Goal: Contribute content: Contribute content

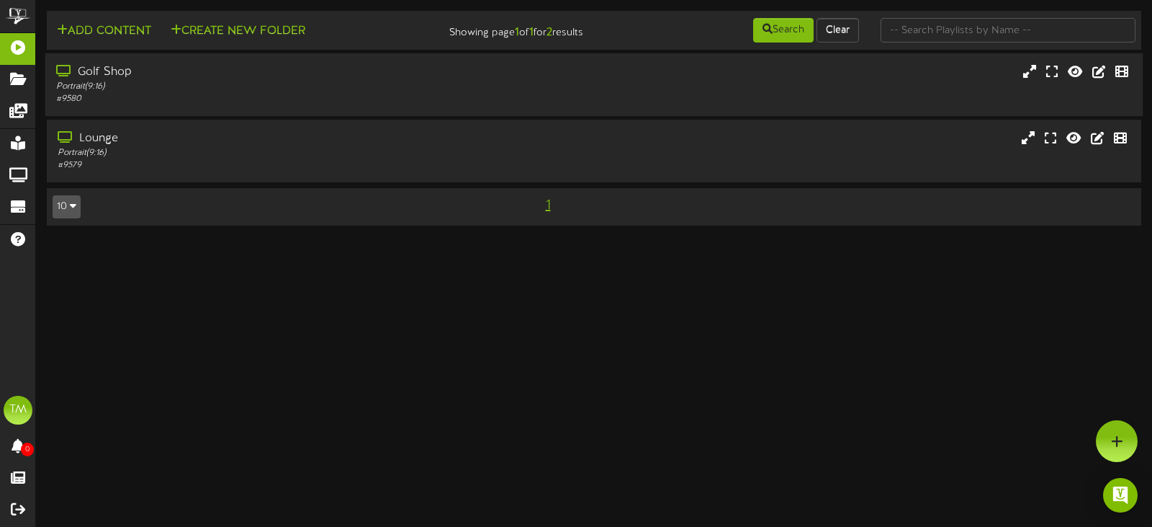
drag, startPoint x: 269, startPoint y: 99, endPoint x: 262, endPoint y: 63, distance: 37.4
click at [269, 89] on div "Golf Shop Portrait ( 9:16 ) # 9580" at bounding box center [273, 84] width 457 height 41
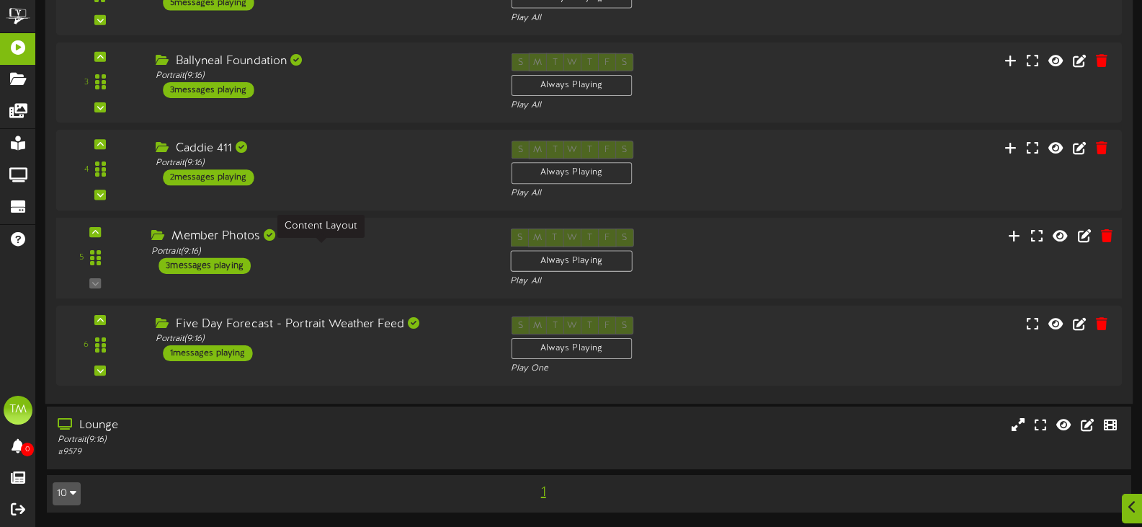
click at [393, 256] on div "Portrait ( 9:16 )" at bounding box center [319, 251] width 337 height 12
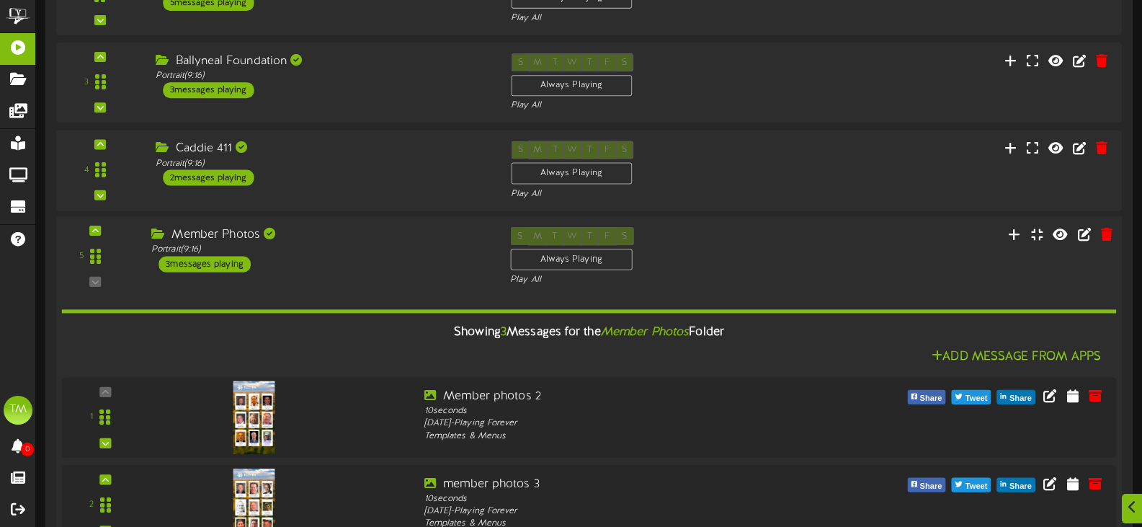
scroll to position [547, 0]
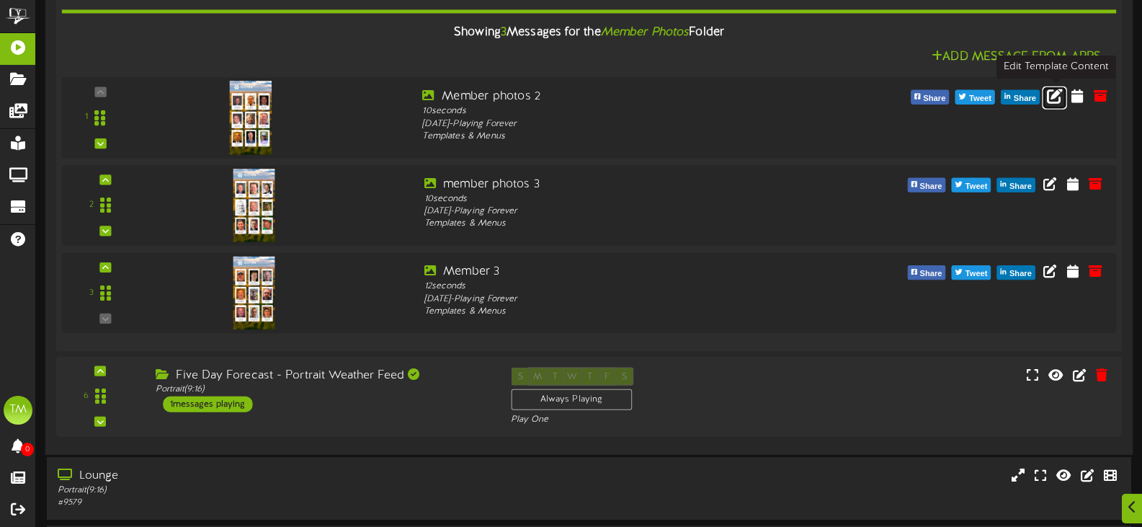
click at [1061, 94] on icon at bounding box center [1055, 95] width 16 height 16
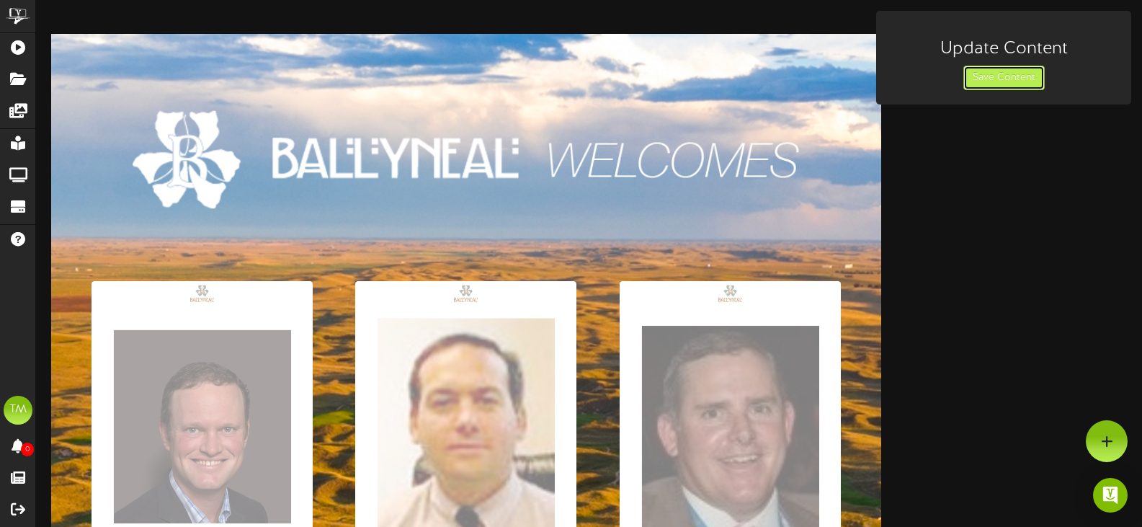
click at [984, 77] on button "Save Content" at bounding box center [1003, 78] width 81 height 24
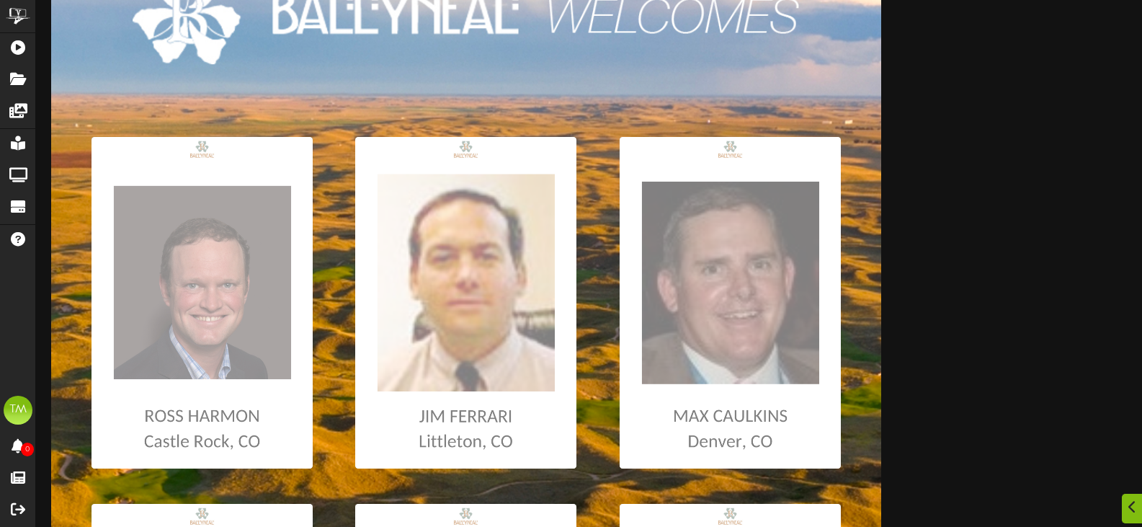
scroll to position [1, 0]
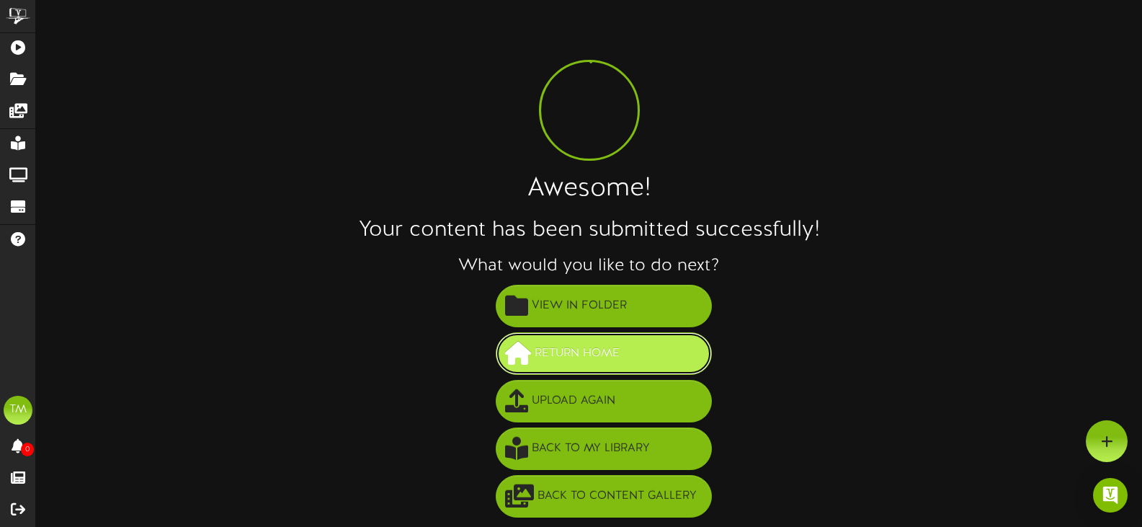
click at [575, 355] on span "Return Home" at bounding box center [577, 353] width 92 height 24
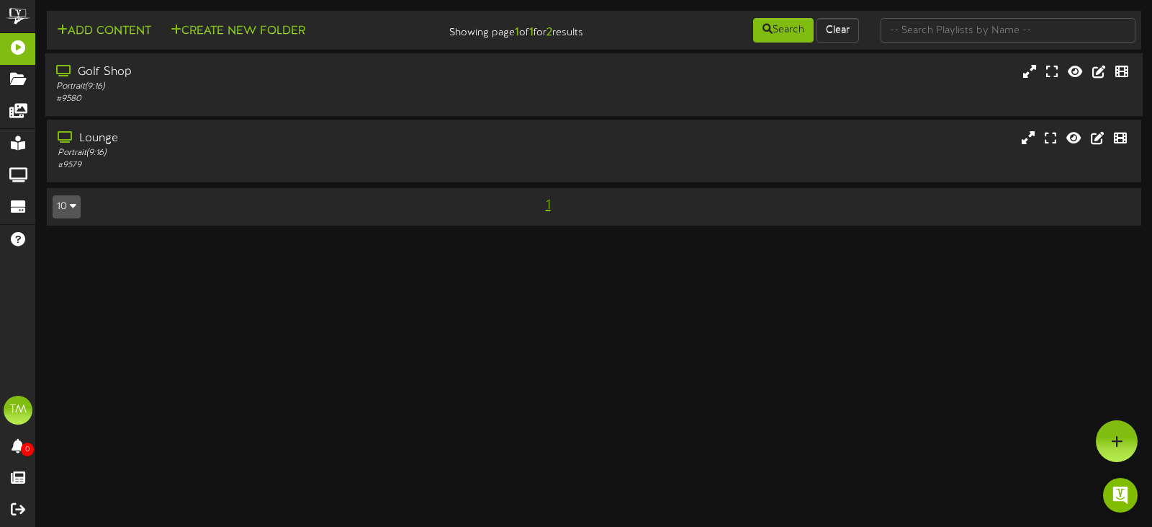
click at [326, 56] on div "Golf Shop Portrait ( 9:16 ) # 9580" at bounding box center [594, 84] width 1098 height 63
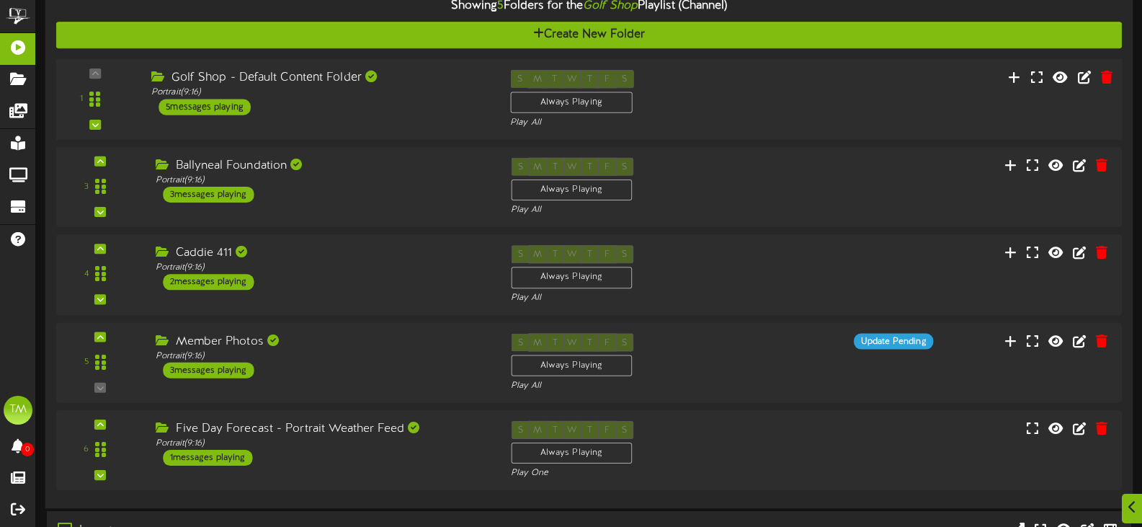
scroll to position [248, 0]
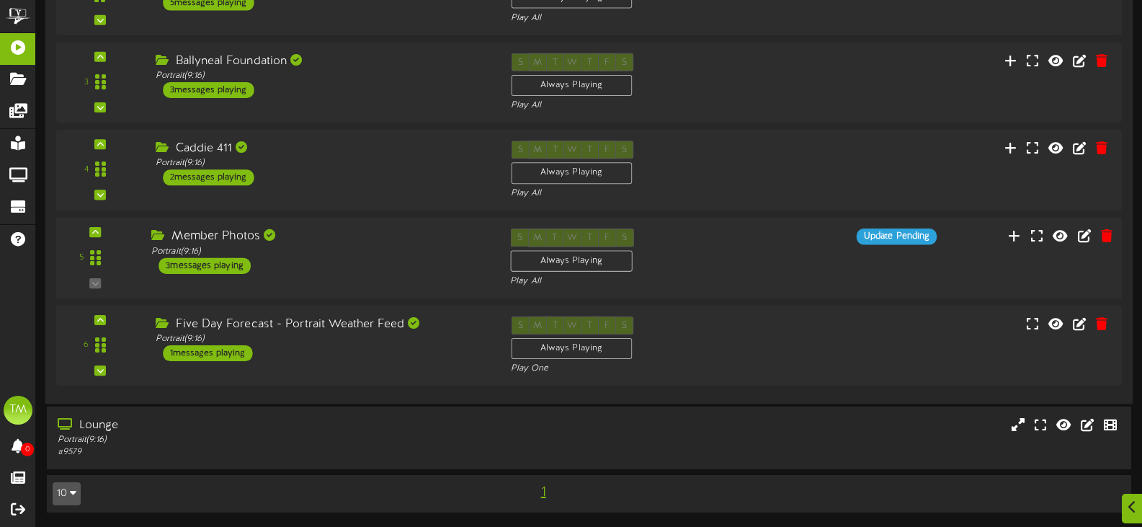
click at [354, 262] on div "Member Photos Portrait ( 9:16 ) 3 messages playing" at bounding box center [319, 250] width 359 height 45
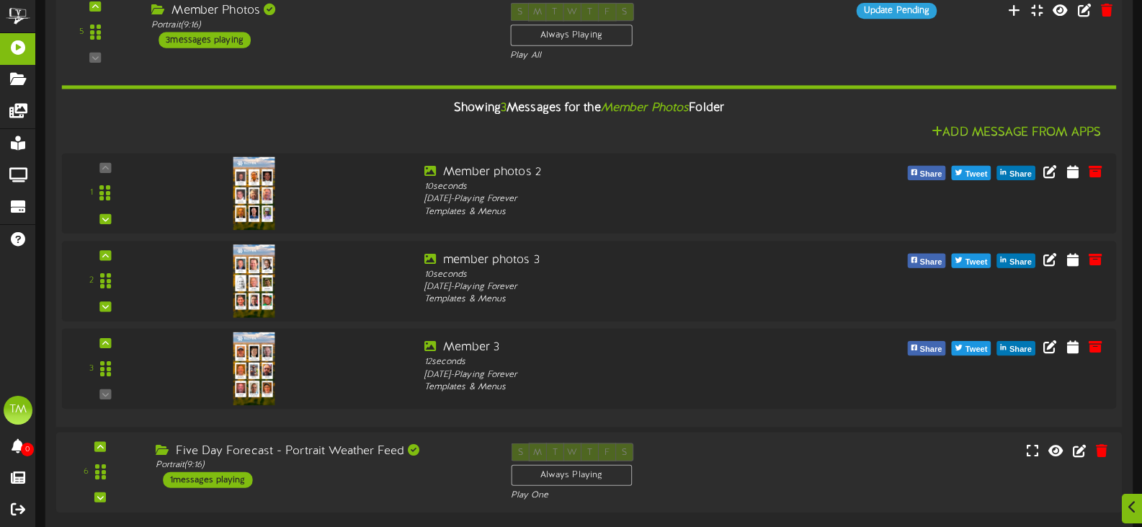
scroll to position [598, 0]
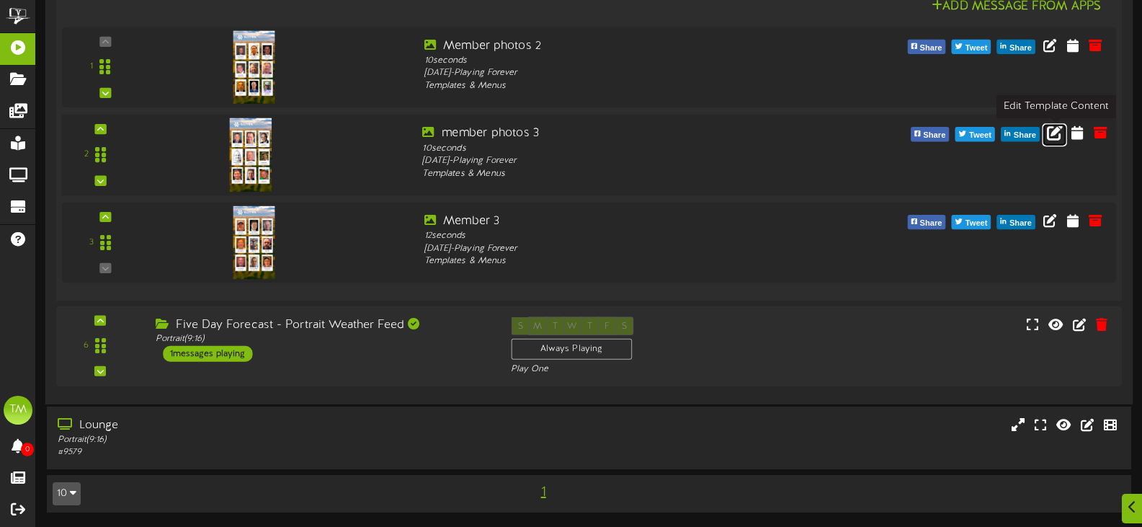
click at [1047, 137] on icon at bounding box center [1055, 132] width 16 height 16
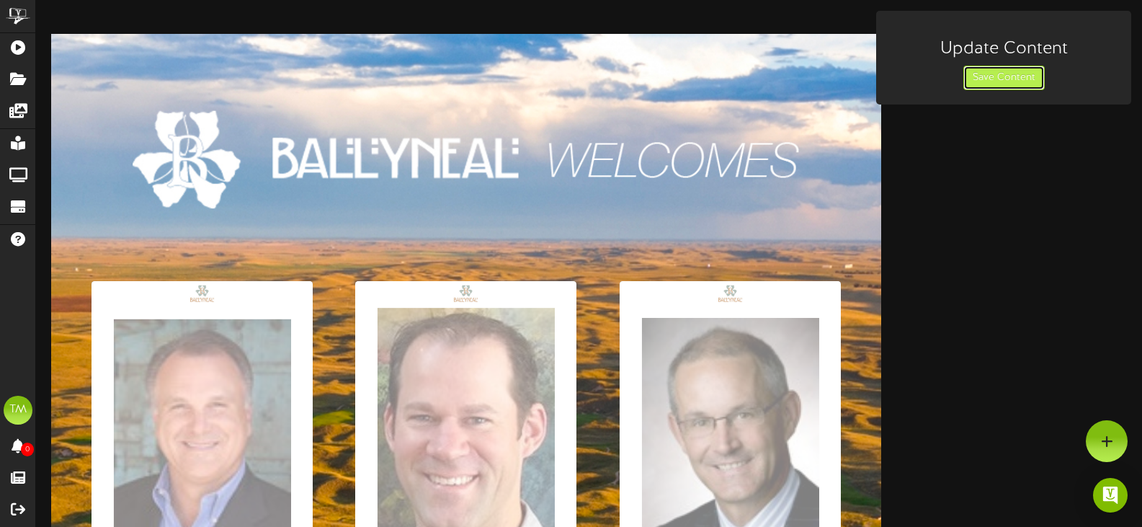
click at [1010, 66] on button "Save Content" at bounding box center [1003, 78] width 81 height 24
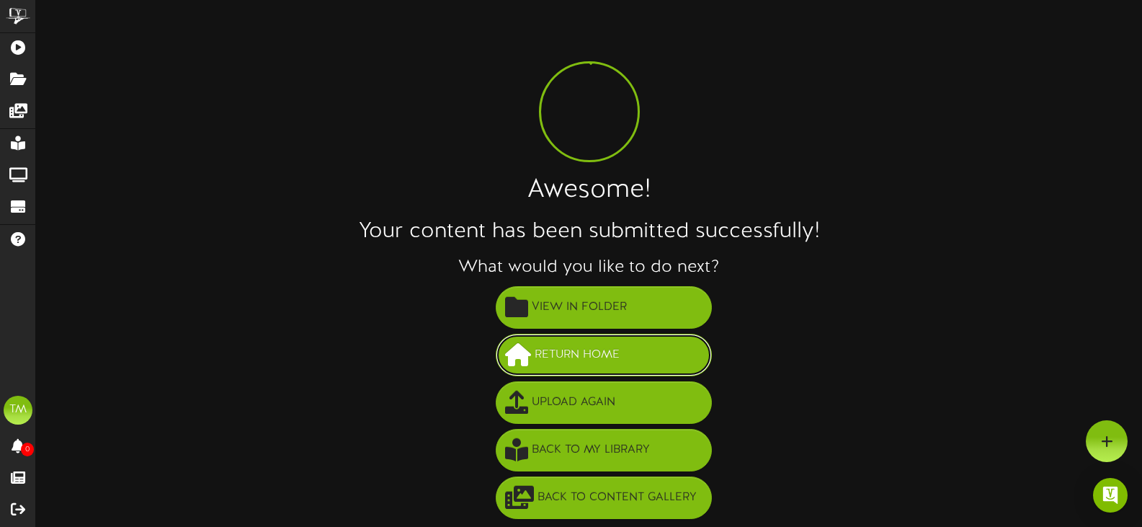
click at [542, 342] on button "Return Home" at bounding box center [604, 354] width 216 height 42
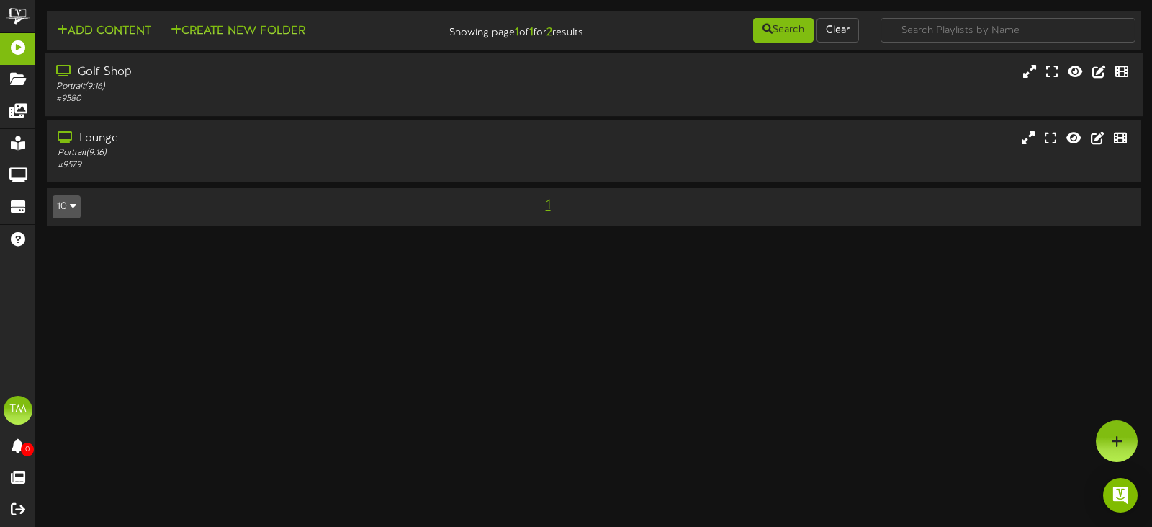
click at [532, 78] on div "Golf Shop Portrait ( 9:16 ) # 9580" at bounding box center [594, 84] width 1098 height 41
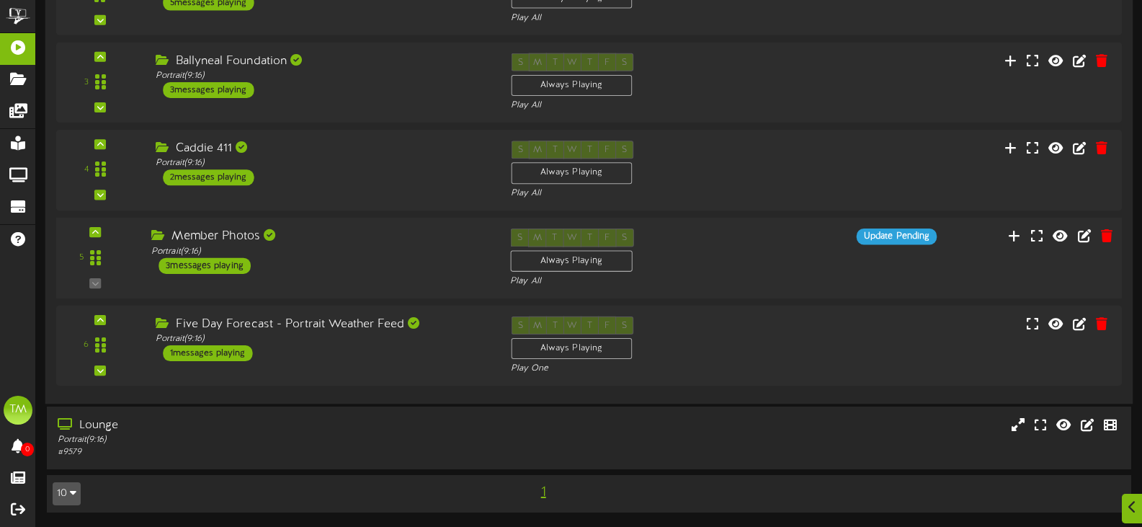
click at [722, 272] on div "S M T W T F S Always Playing Play All" at bounding box center [633, 257] width 269 height 59
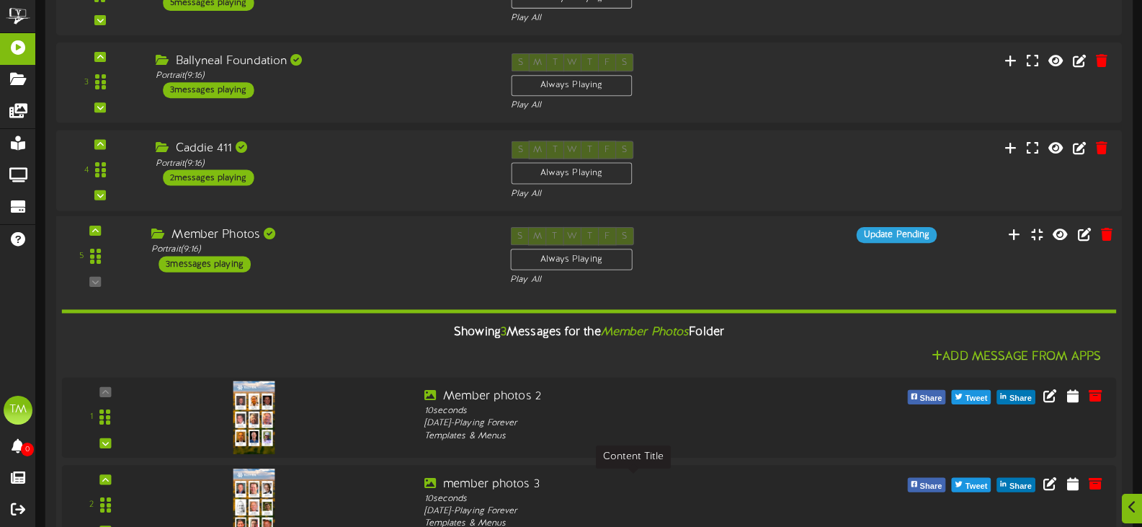
scroll to position [536, 0]
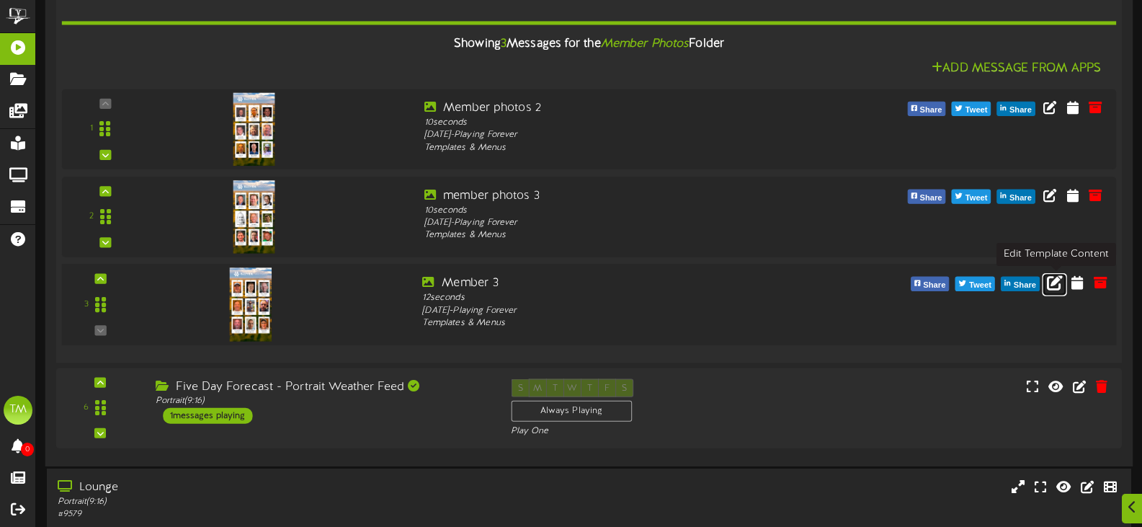
click at [1060, 286] on icon at bounding box center [1055, 282] width 16 height 16
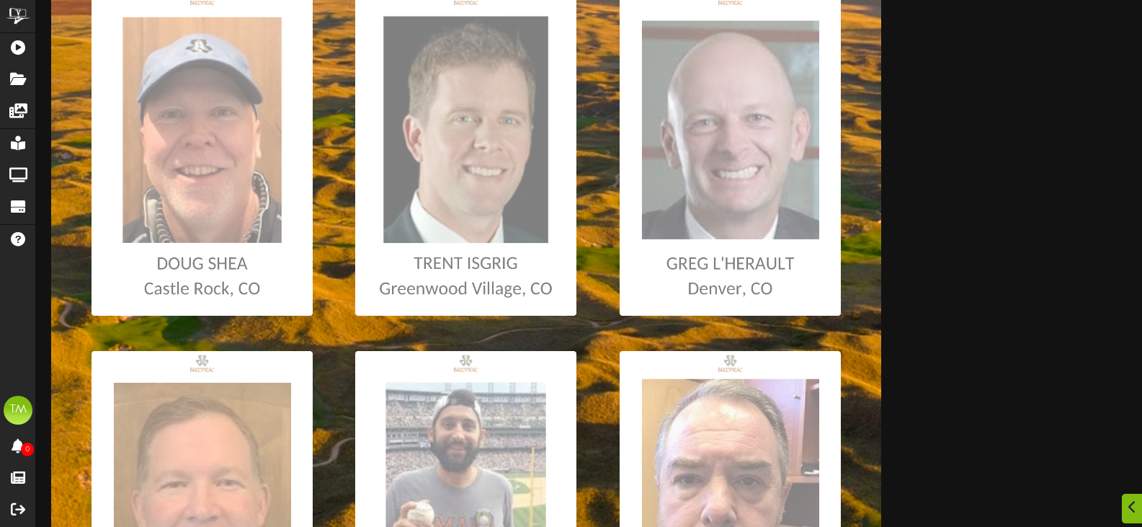
scroll to position [360, 0]
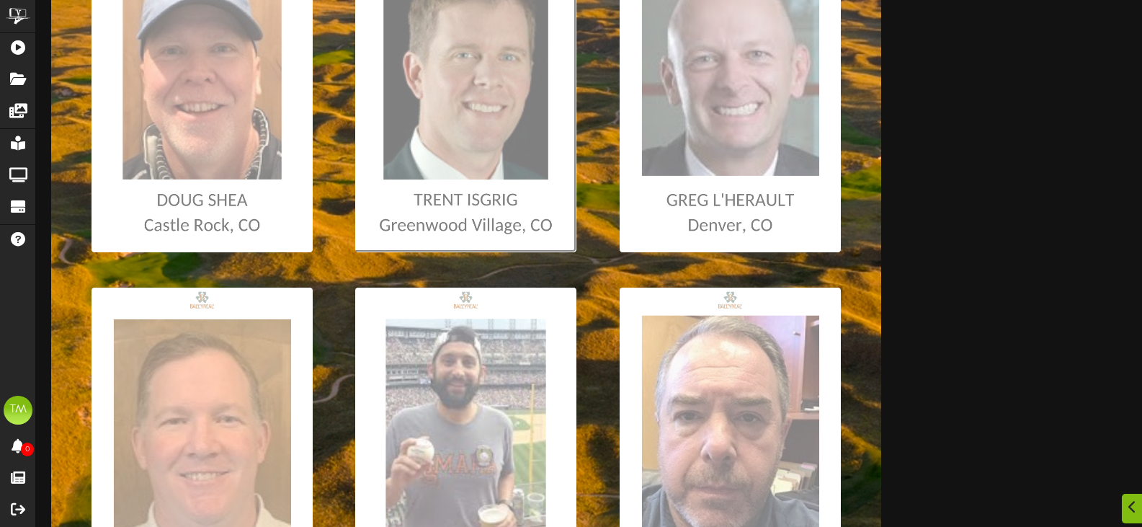
type input "**********"
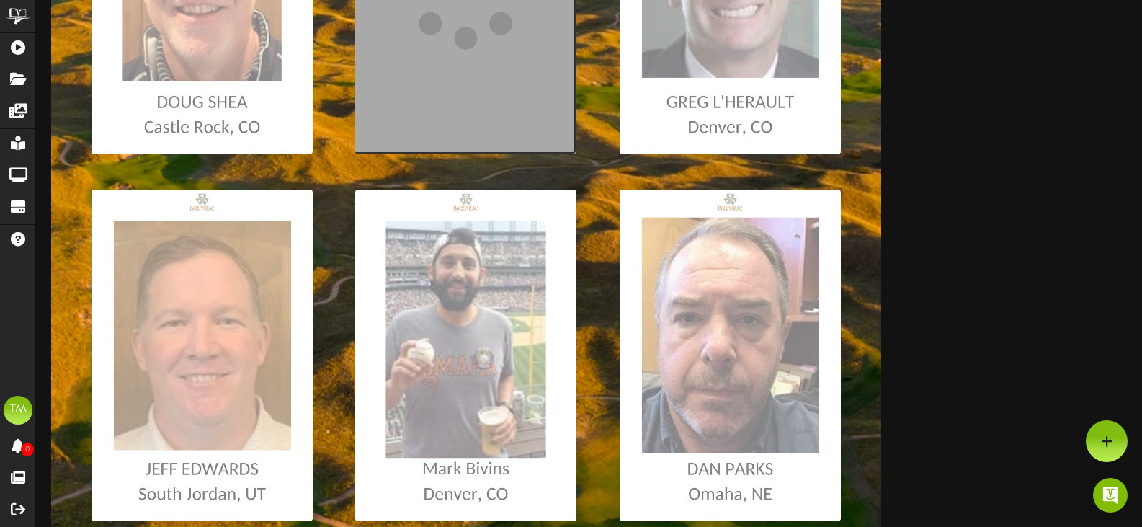
scroll to position [432, 0]
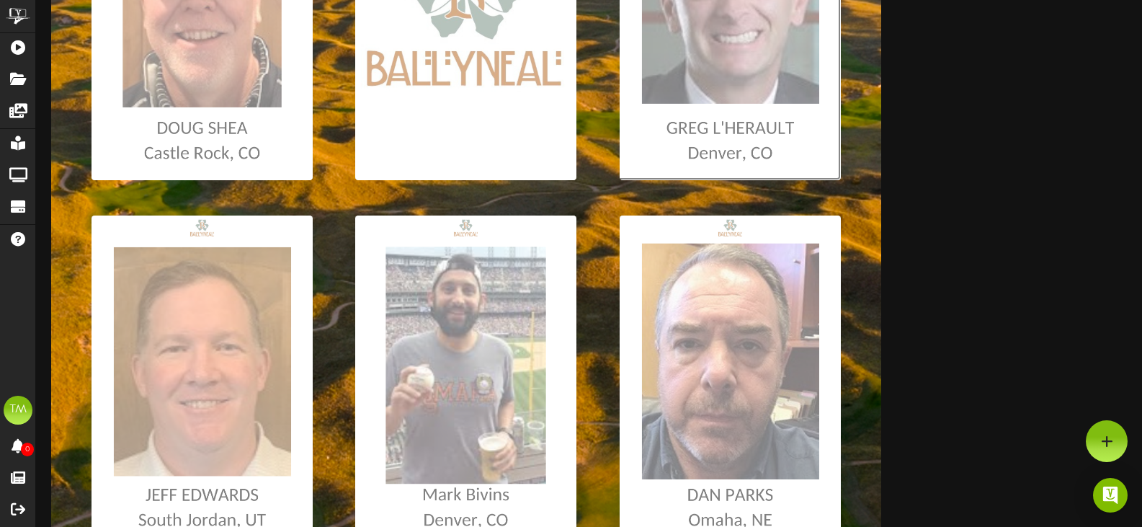
click at [735, 117] on input "file" at bounding box center [7, 14] width 1665 height 331
type input "**********"
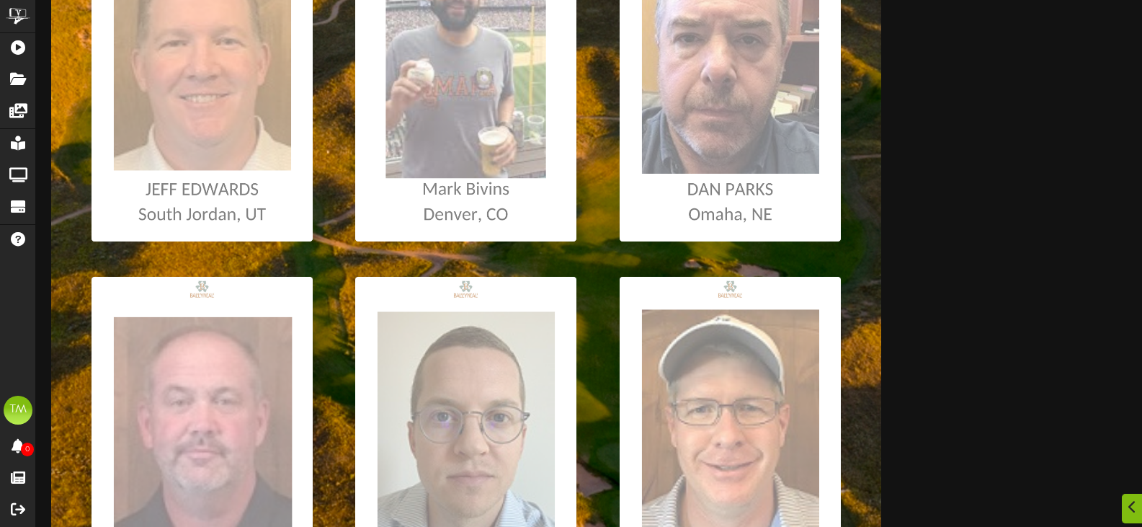
scroll to position [936, 0]
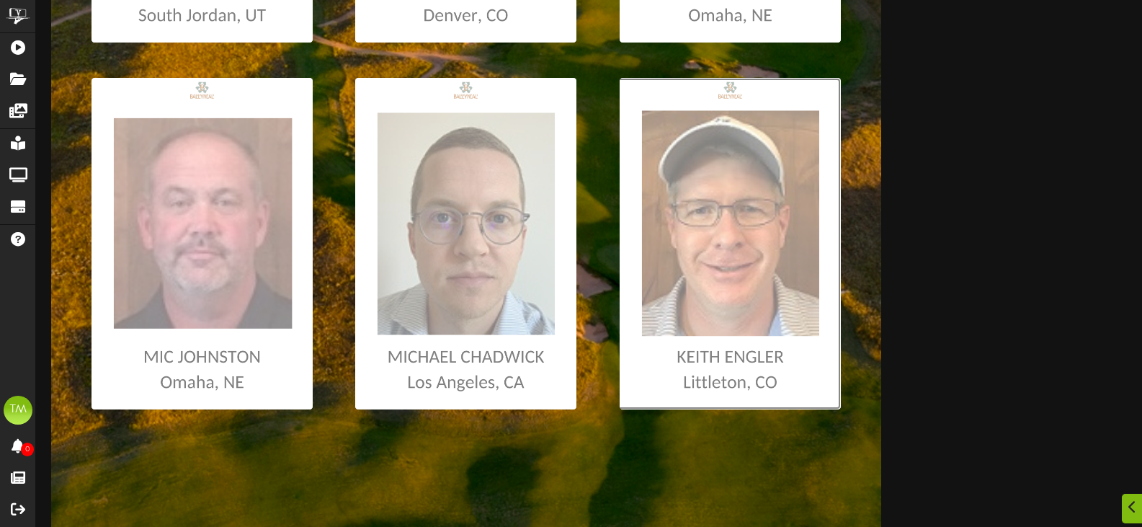
click at [726, 270] on input "file" at bounding box center [7, 243] width 1665 height 331
type input "**********"
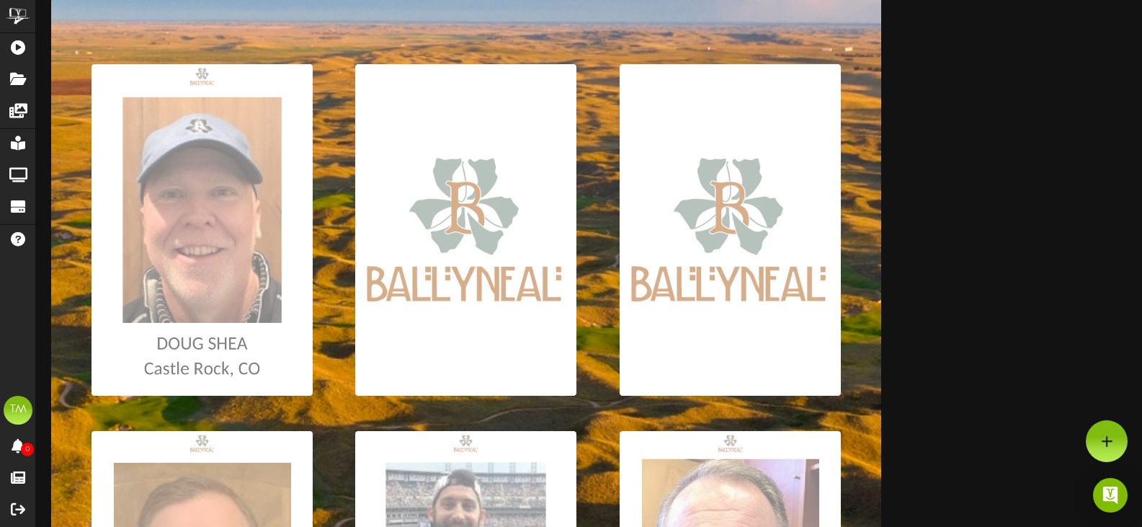
scroll to position [216, 0]
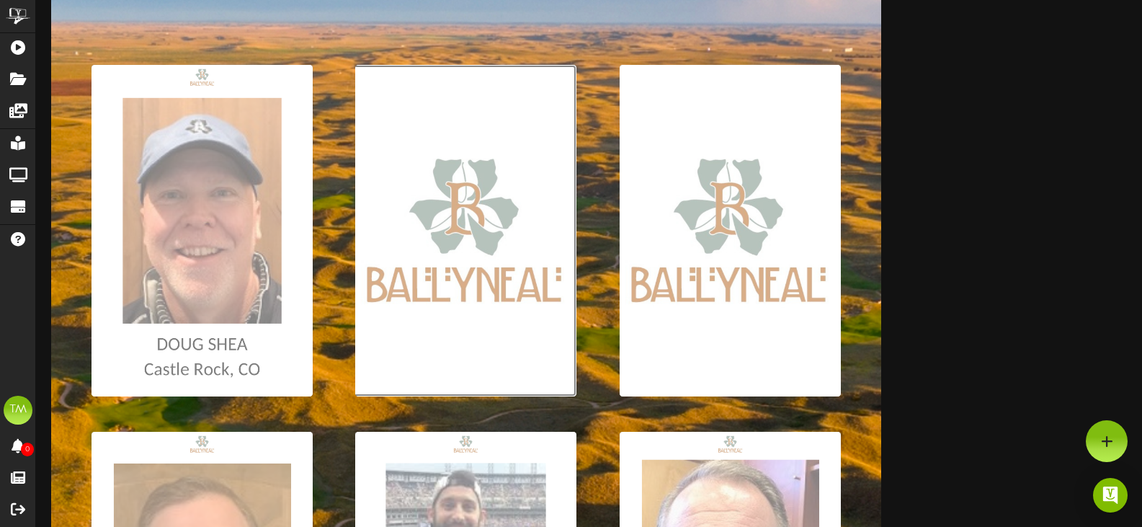
type input "**********"
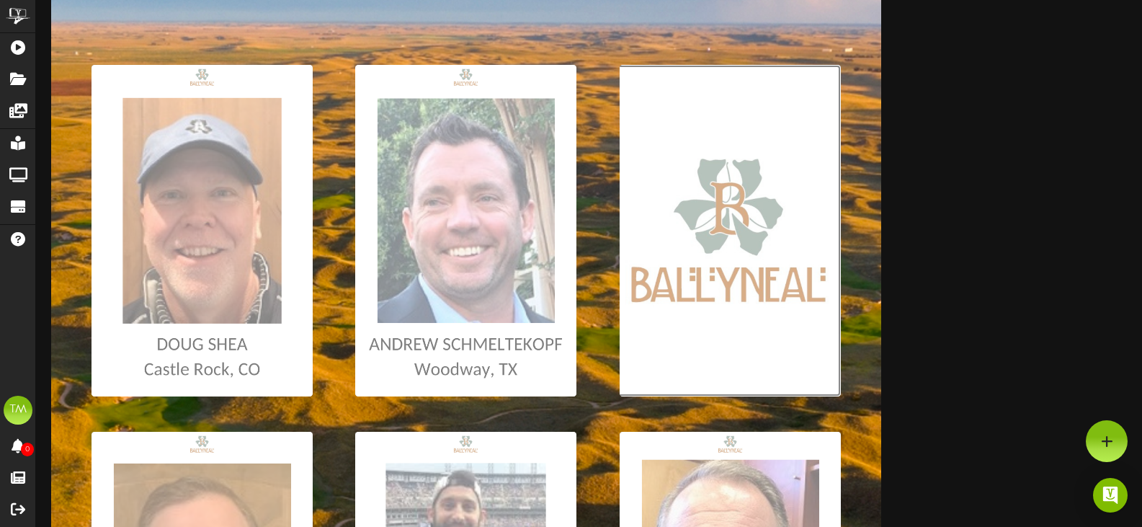
click at [738, 320] on input "file" at bounding box center [7, 230] width 1665 height 331
type input "**********"
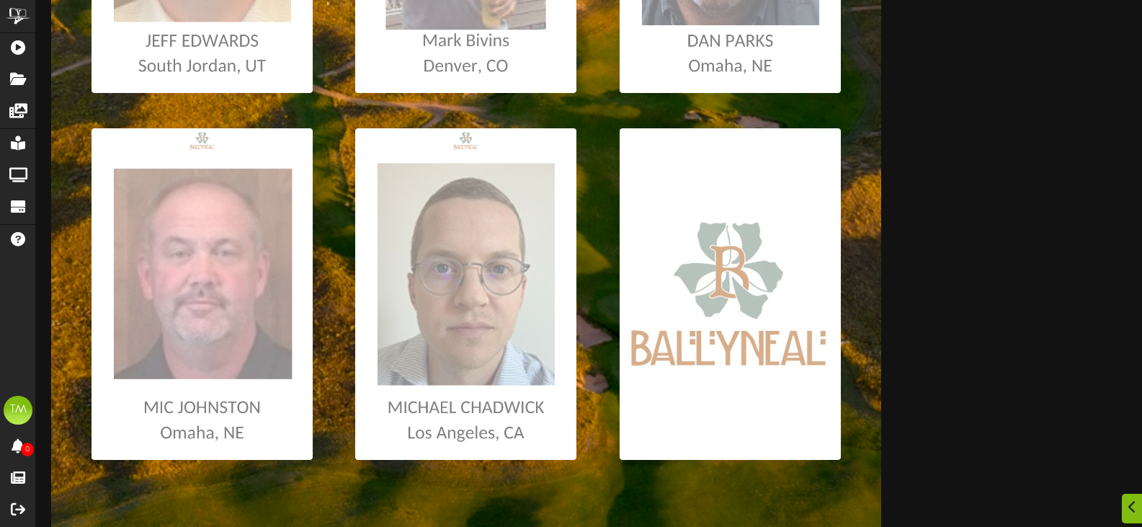
scroll to position [936, 0]
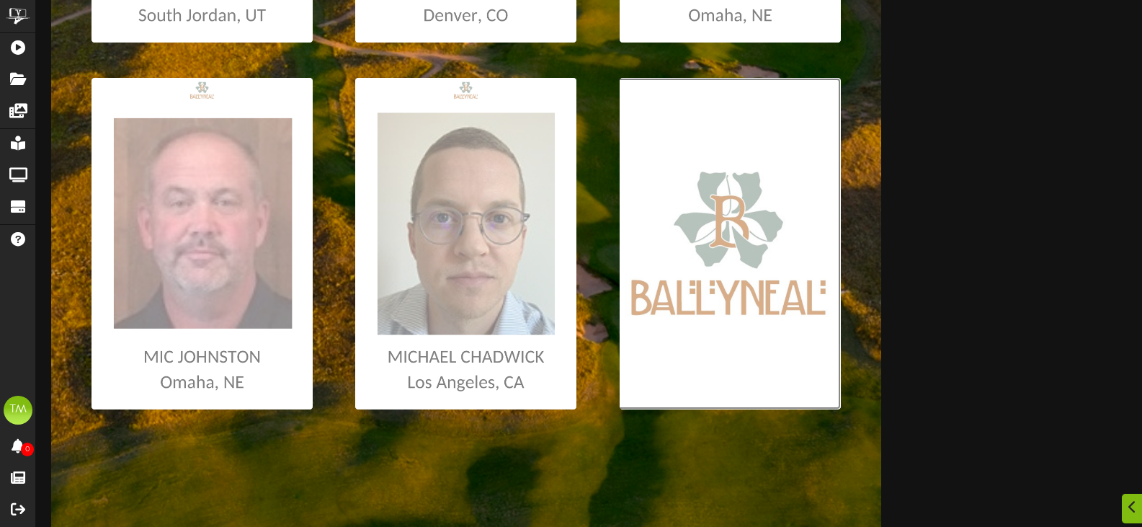
click at [747, 380] on input "file" at bounding box center [7, 243] width 1665 height 331
type input "**********"
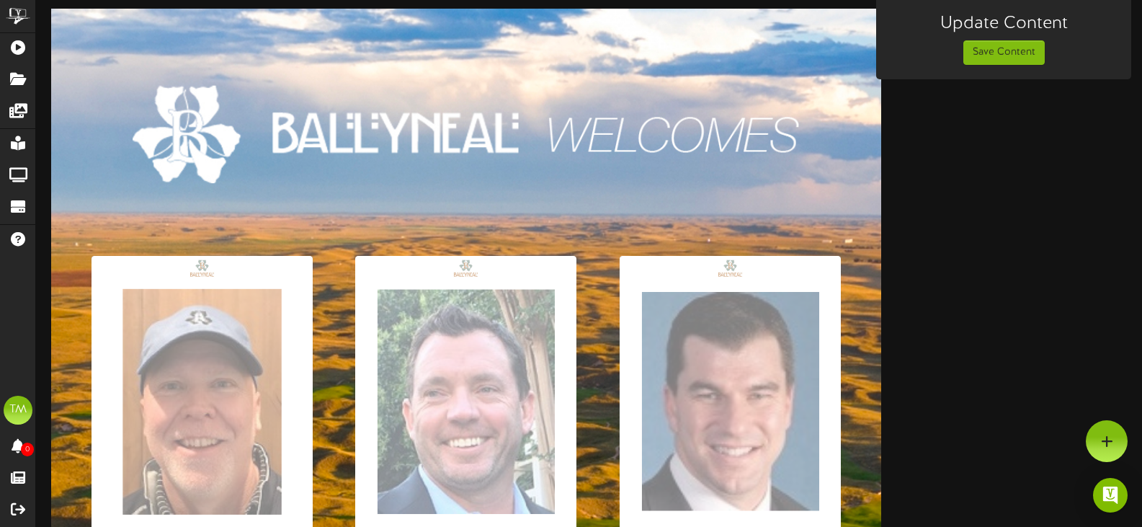
scroll to position [0, 0]
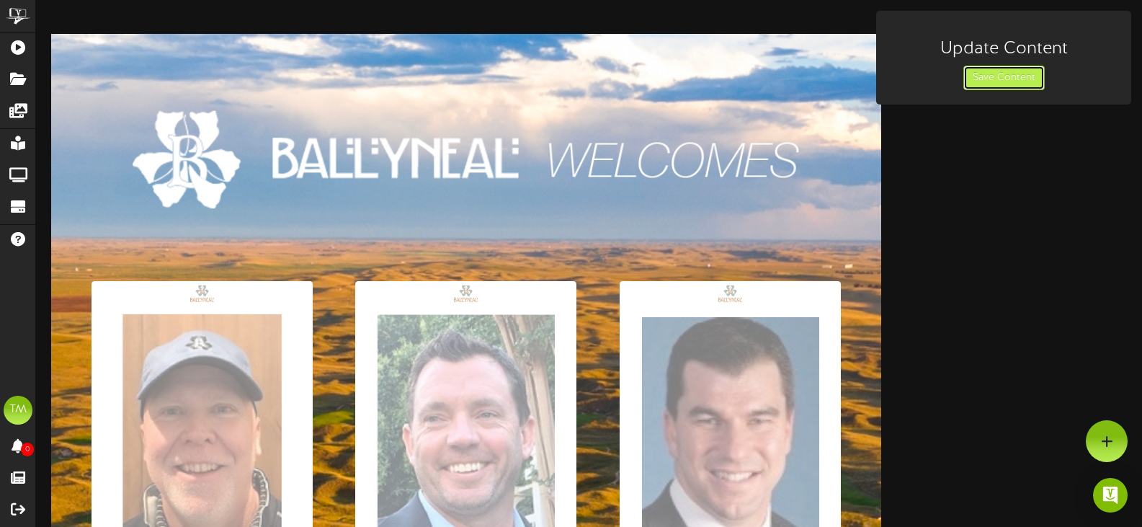
click at [995, 74] on button "Save Content" at bounding box center [1003, 78] width 81 height 24
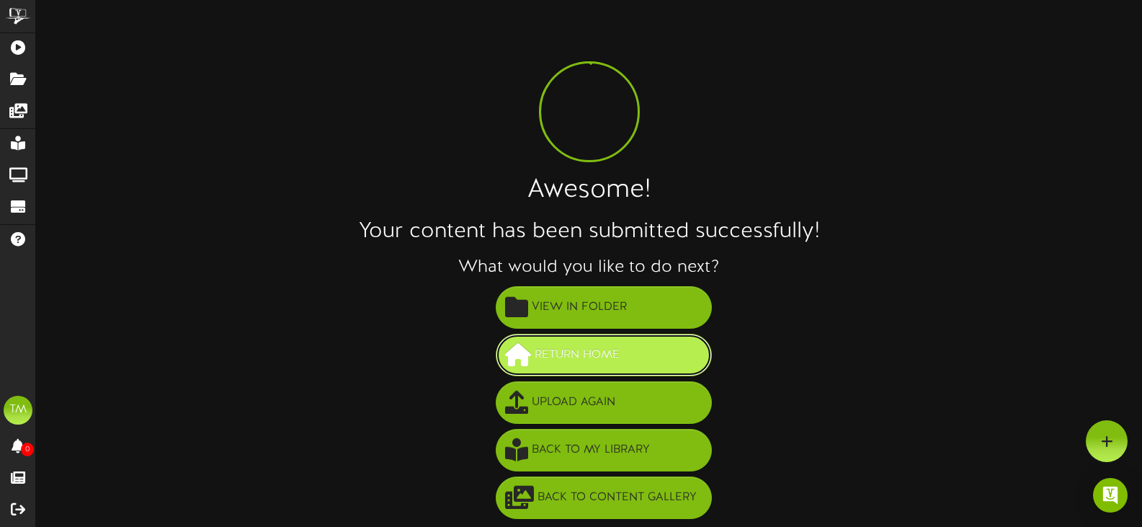
click at [624, 361] on button "Return Home" at bounding box center [604, 354] width 216 height 42
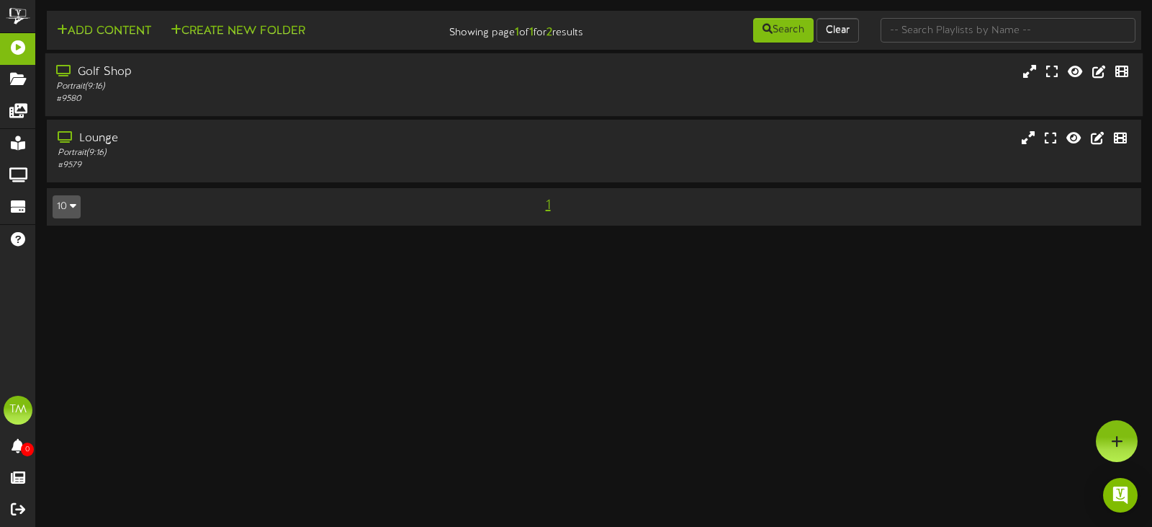
drag, startPoint x: 617, startPoint y: 316, endPoint x: 475, endPoint y: 103, distance: 255.7
click at [475, 103] on div "# 9580" at bounding box center [274, 99] width 436 height 12
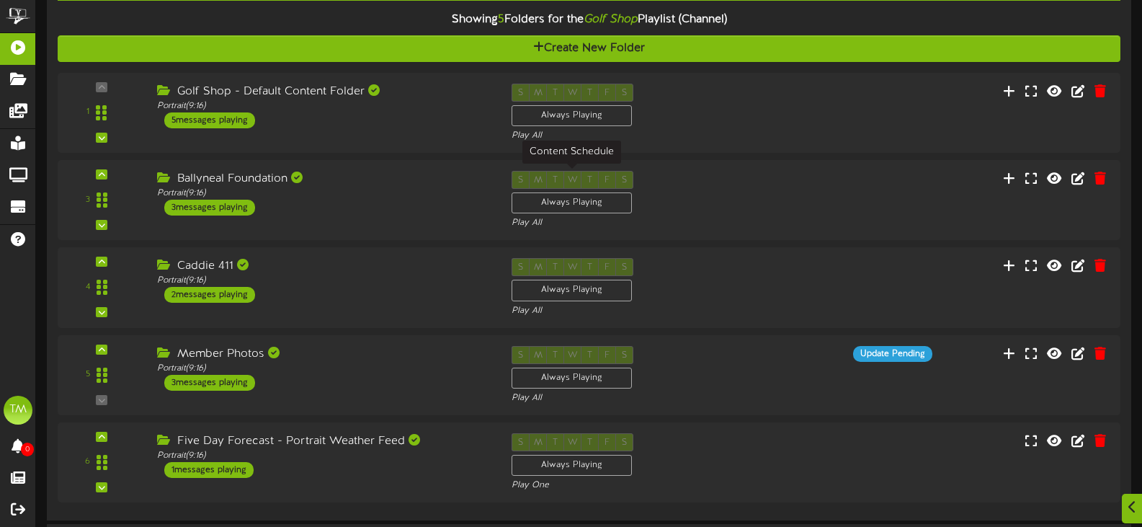
scroll to position [144, 0]
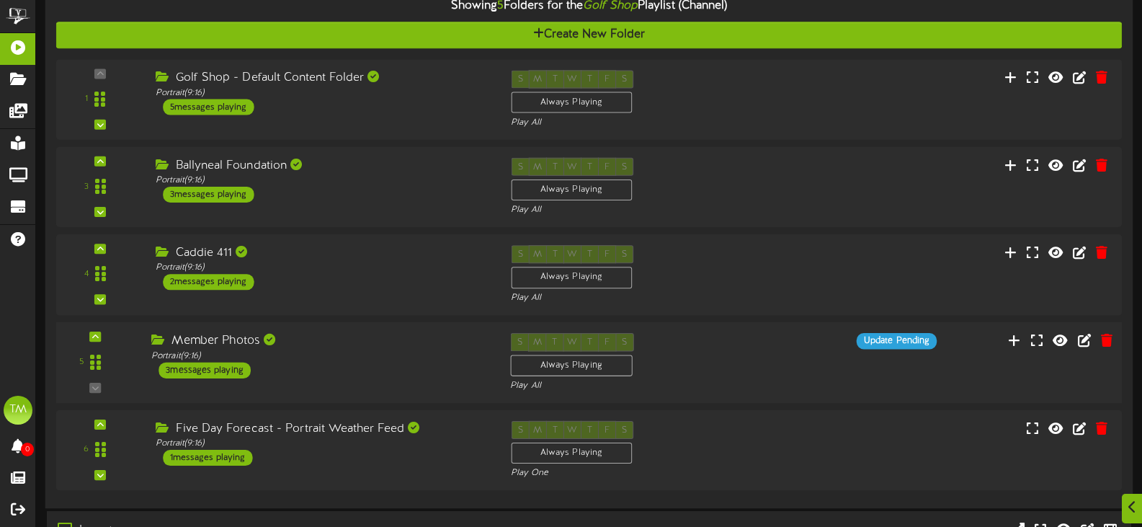
click at [713, 349] on div "S M T W T F S Always Playing Play All" at bounding box center [633, 362] width 269 height 59
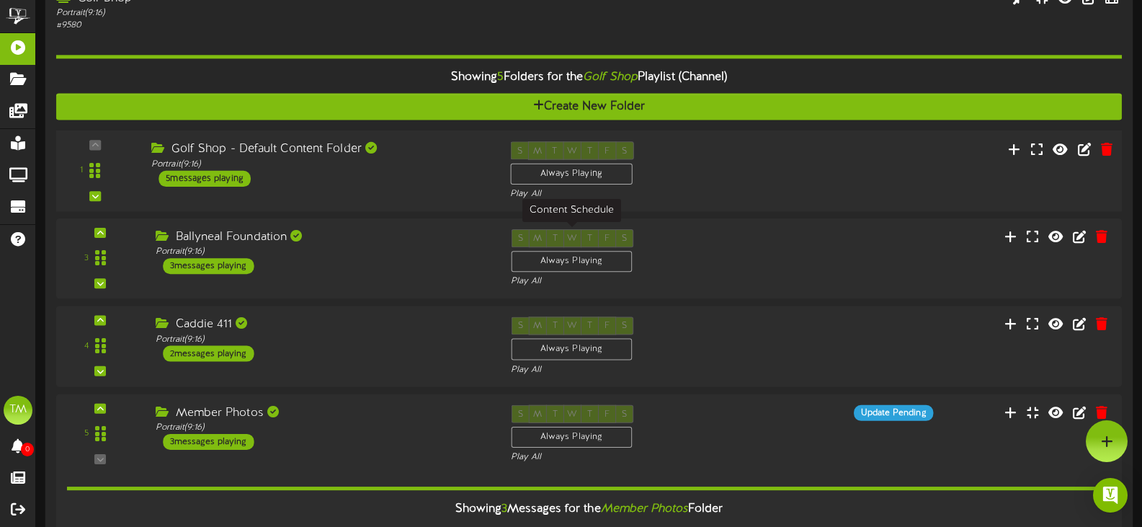
scroll to position [0, 0]
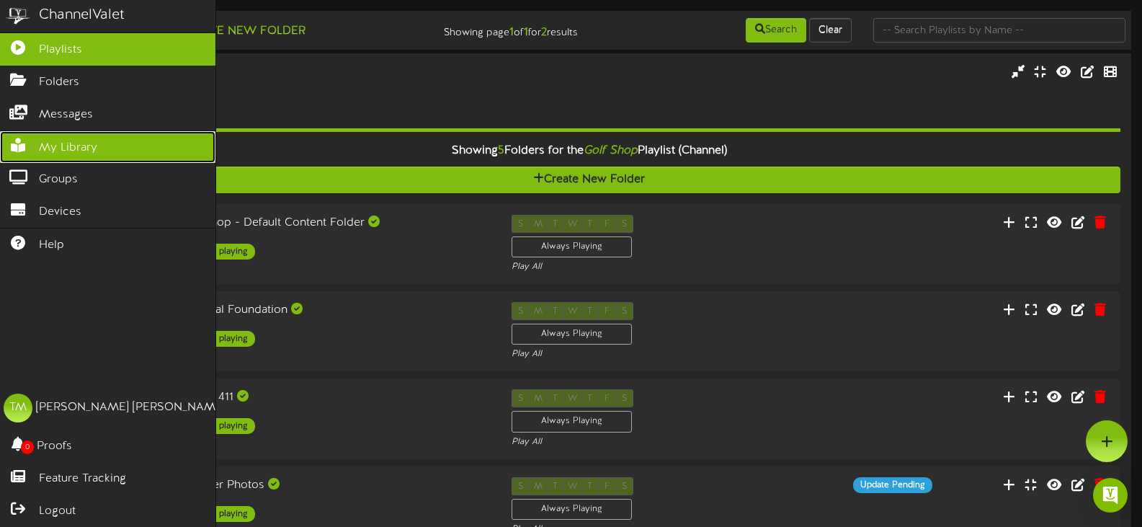
click at [20, 138] on icon at bounding box center [18, 143] width 36 height 11
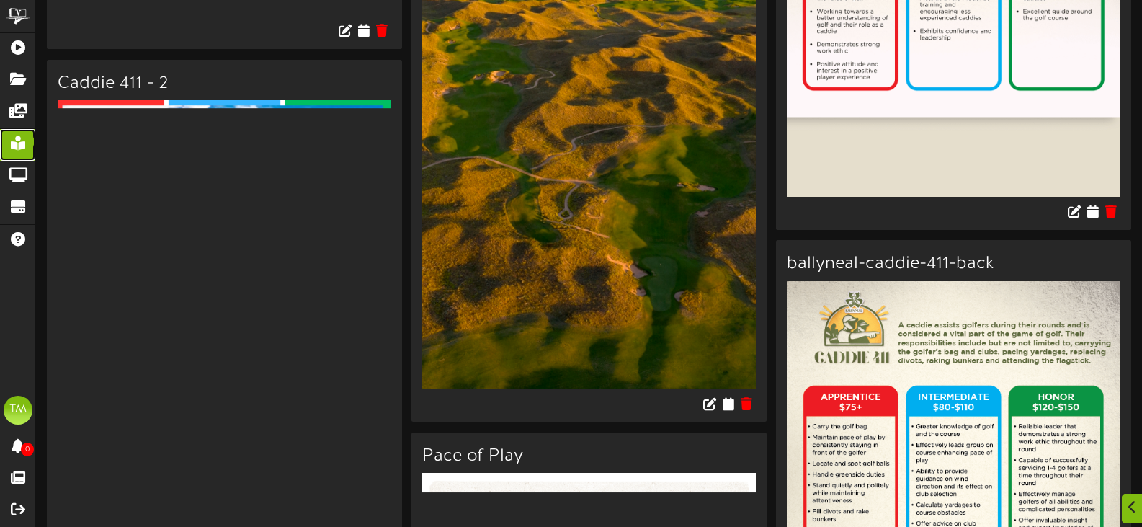
scroll to position [4970, 0]
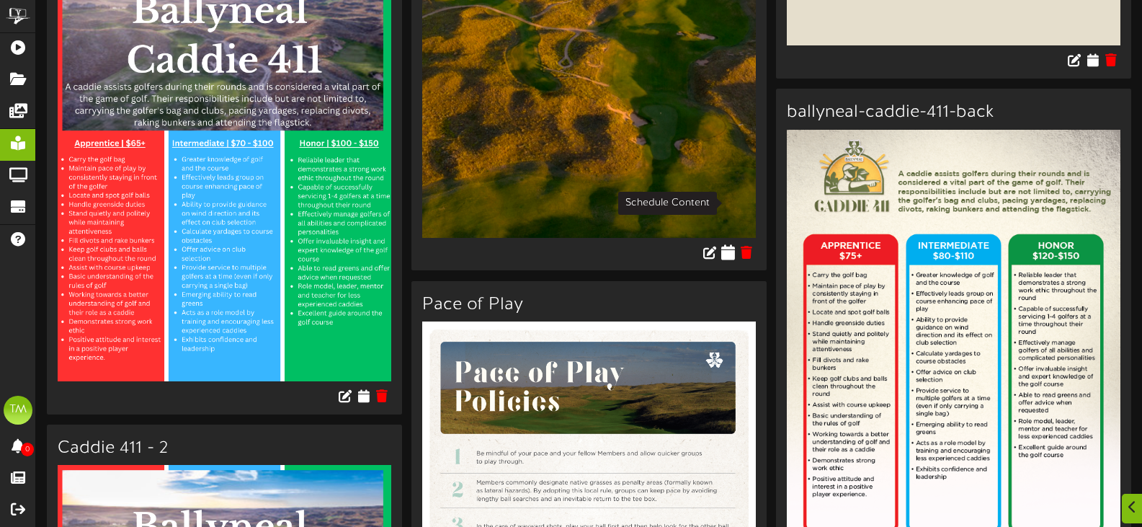
click at [731, 243] on icon at bounding box center [729, 251] width 14 height 16
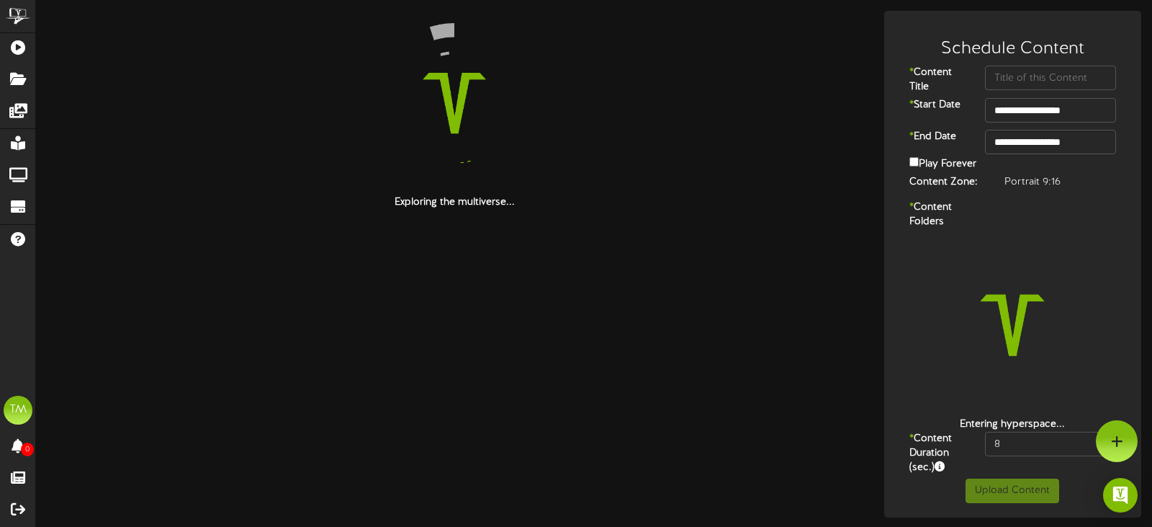
drag, startPoint x: 1012, startPoint y: 62, endPoint x: 1009, endPoint y: 73, distance: 11.2
click at [1010, 71] on div "**********" at bounding box center [1013, 251] width 251 height 453
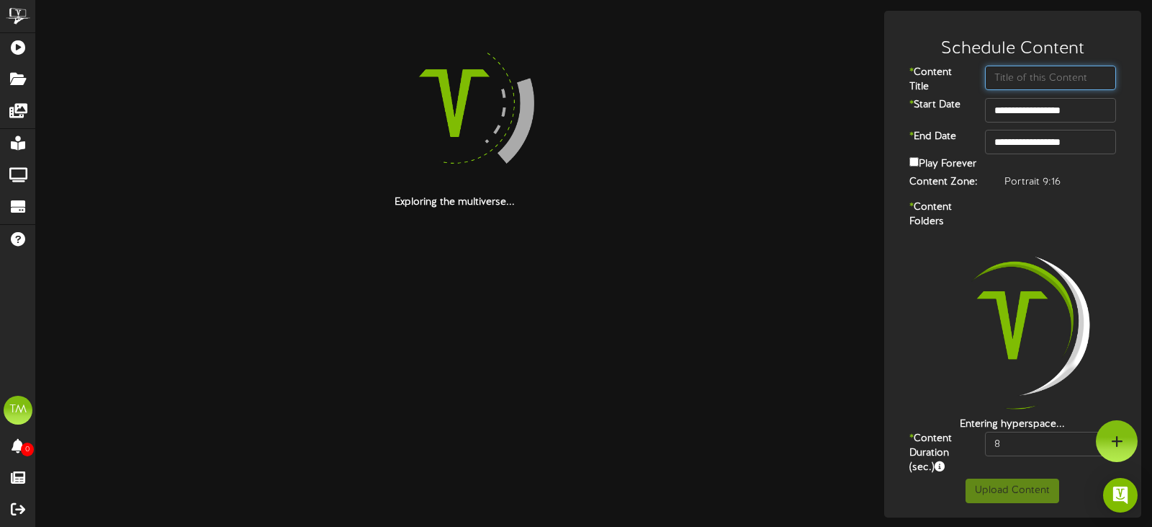
click at [1008, 74] on input "text" at bounding box center [1050, 78] width 131 height 24
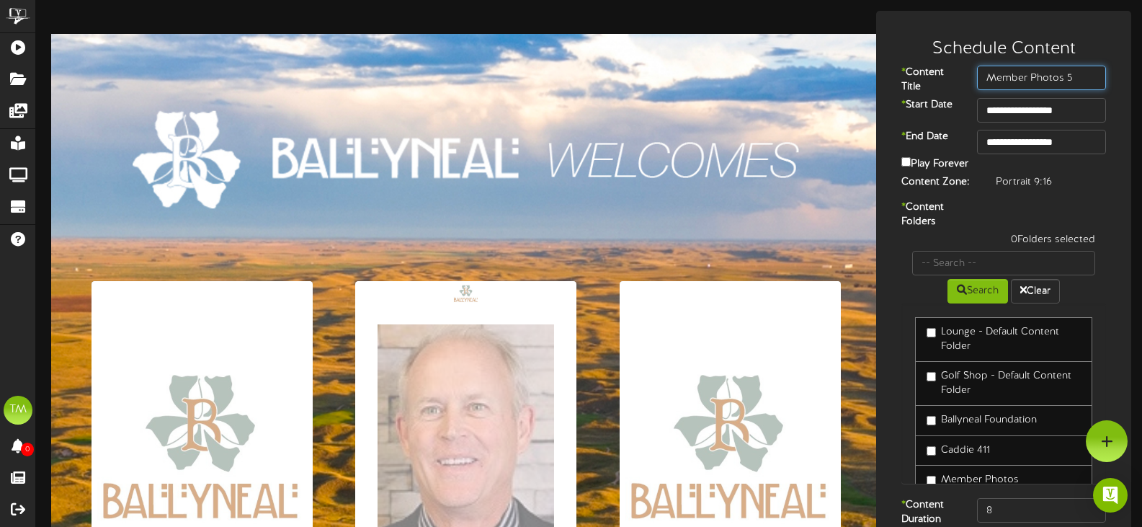
type input "Member Photos 5"
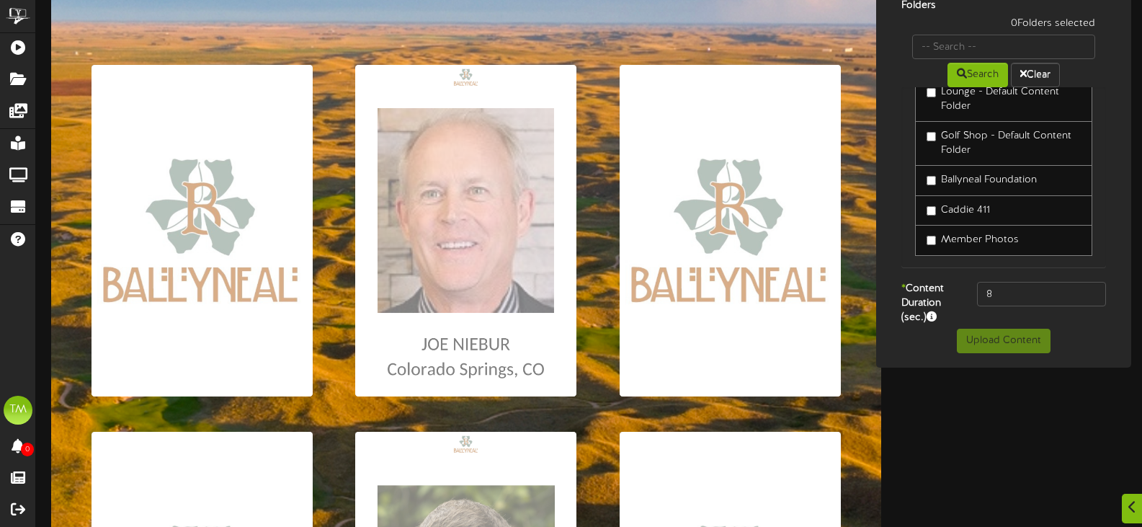
scroll to position [42, 0]
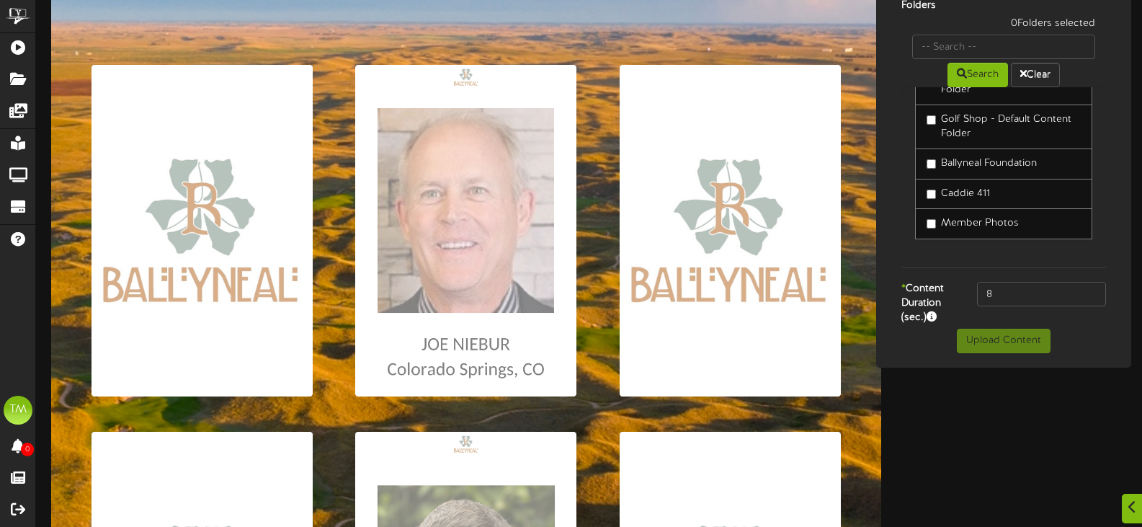
click at [932, 230] on label "Member Photos" at bounding box center [972, 223] width 92 height 14
drag, startPoint x: 1000, startPoint y: 298, endPoint x: 964, endPoint y: 300, distance: 36.1
click at [964, 300] on div "* Content Duration (sec.) 8" at bounding box center [1003, 305] width 248 height 47
type input "10"
click at [1028, 344] on button "Upload Content" at bounding box center [1004, 340] width 94 height 24
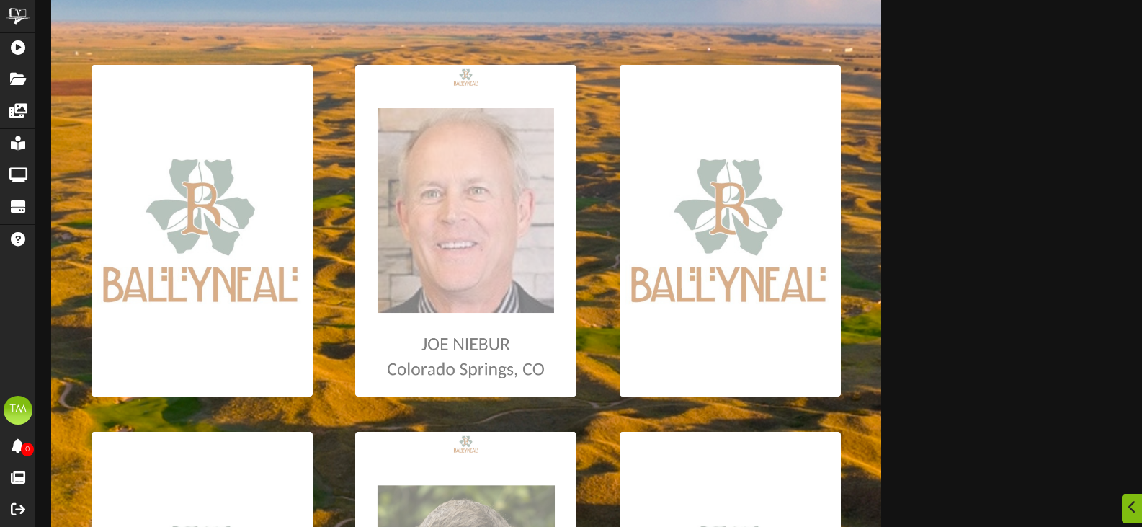
drag, startPoint x: 1026, startPoint y: 341, endPoint x: 1026, endPoint y: 374, distance: 32.4
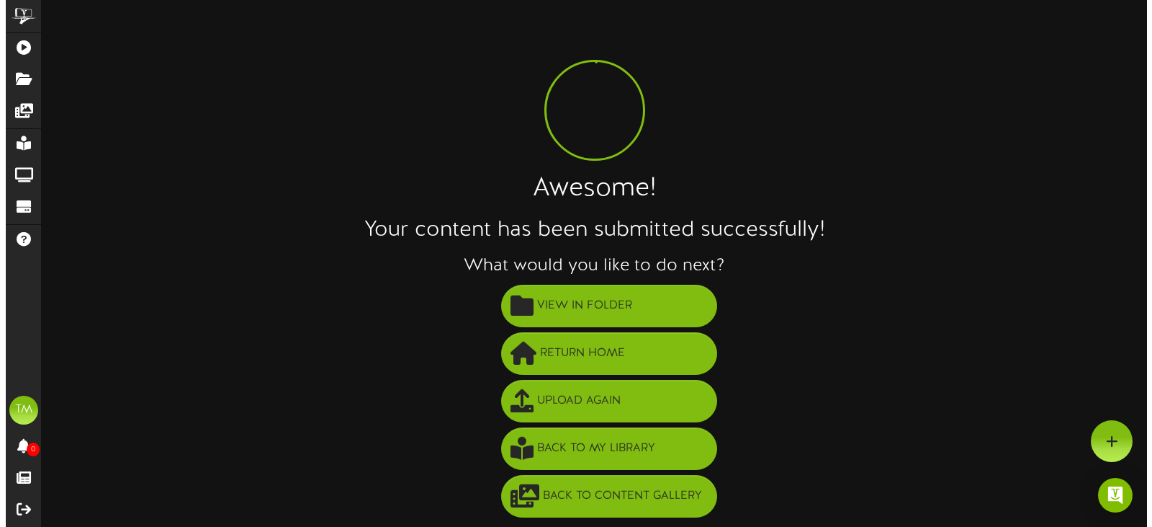
scroll to position [0, 0]
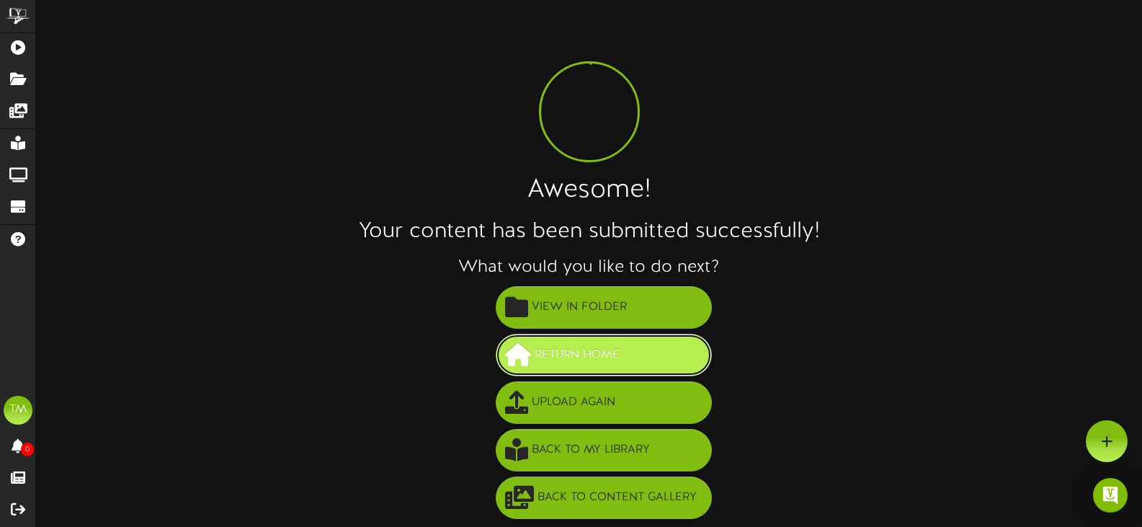
click at [617, 361] on span "Return Home" at bounding box center [577, 355] width 92 height 24
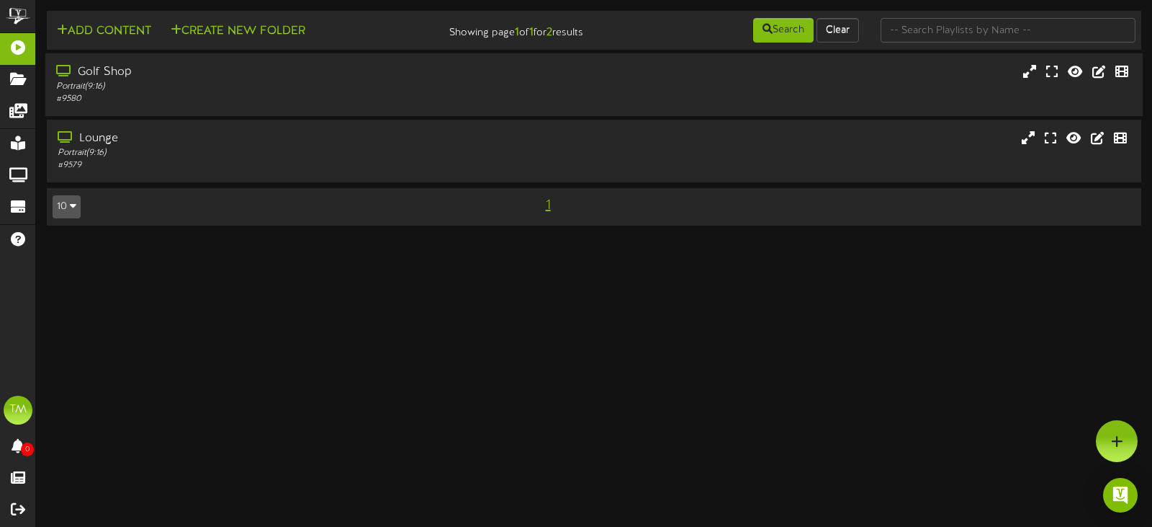
click at [364, 69] on div "Golf Shop" at bounding box center [274, 72] width 436 height 17
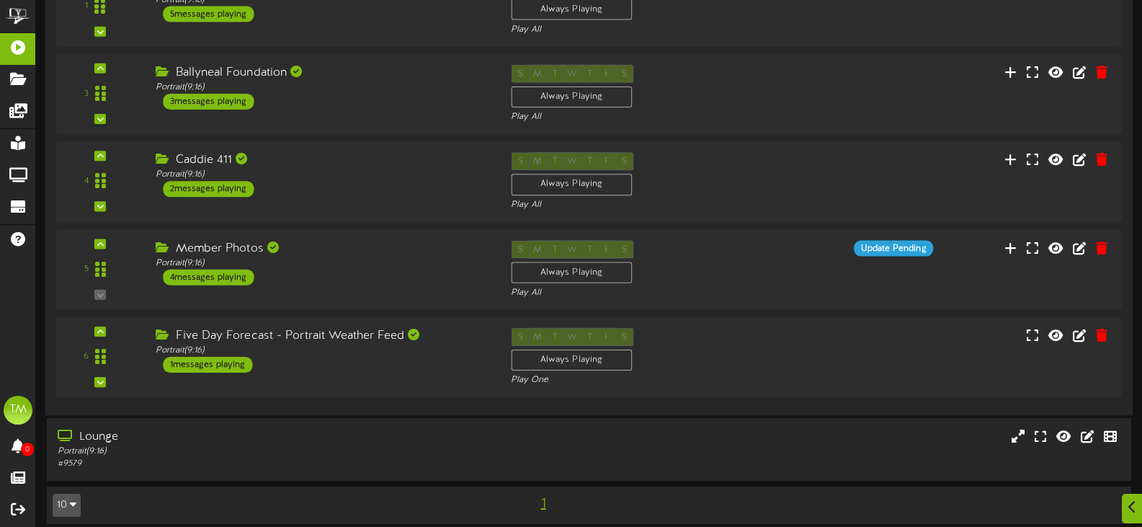
scroll to position [248, 0]
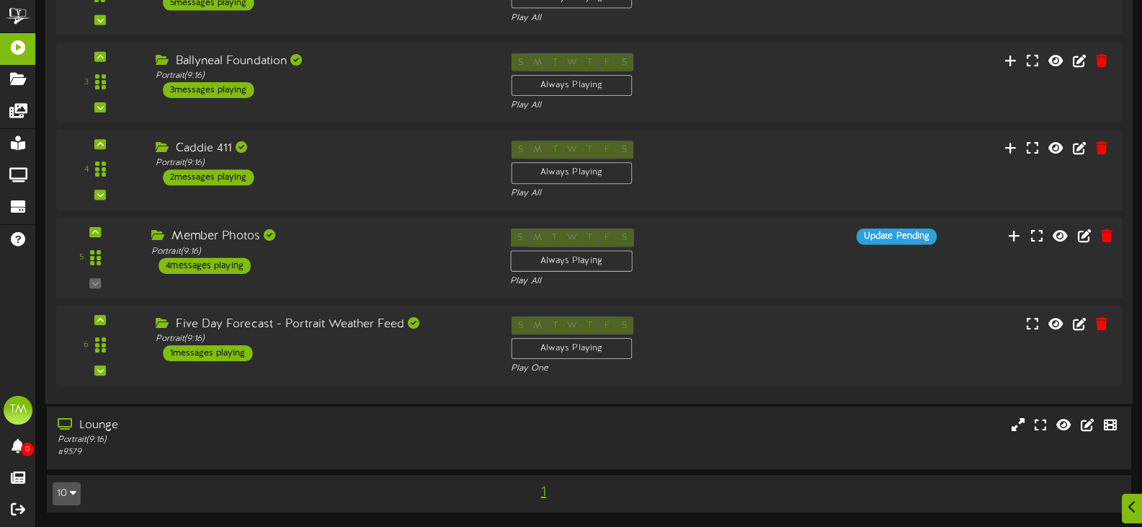
click at [376, 242] on div "Member Photos" at bounding box center [319, 236] width 337 height 17
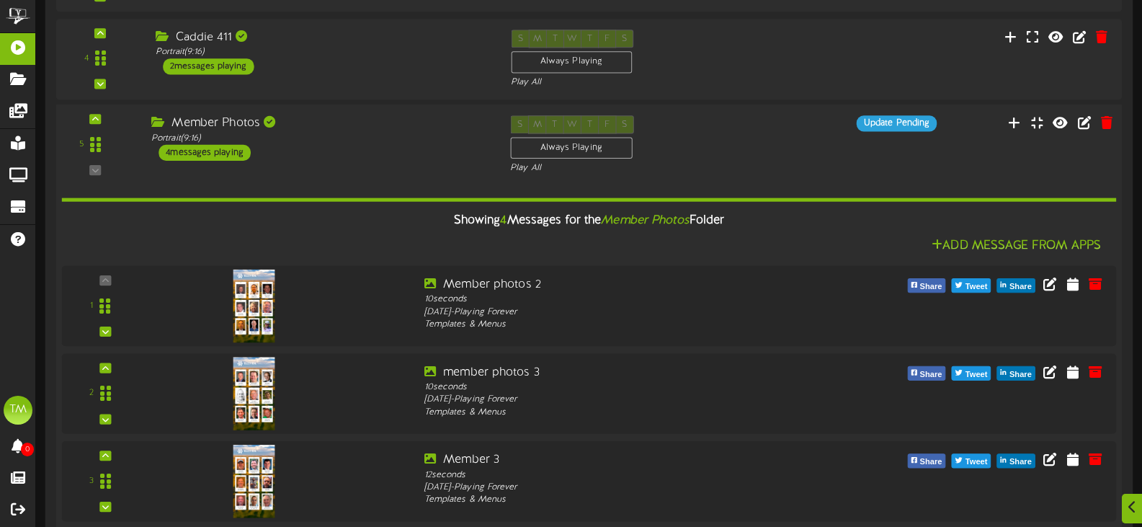
scroll to position [608, 0]
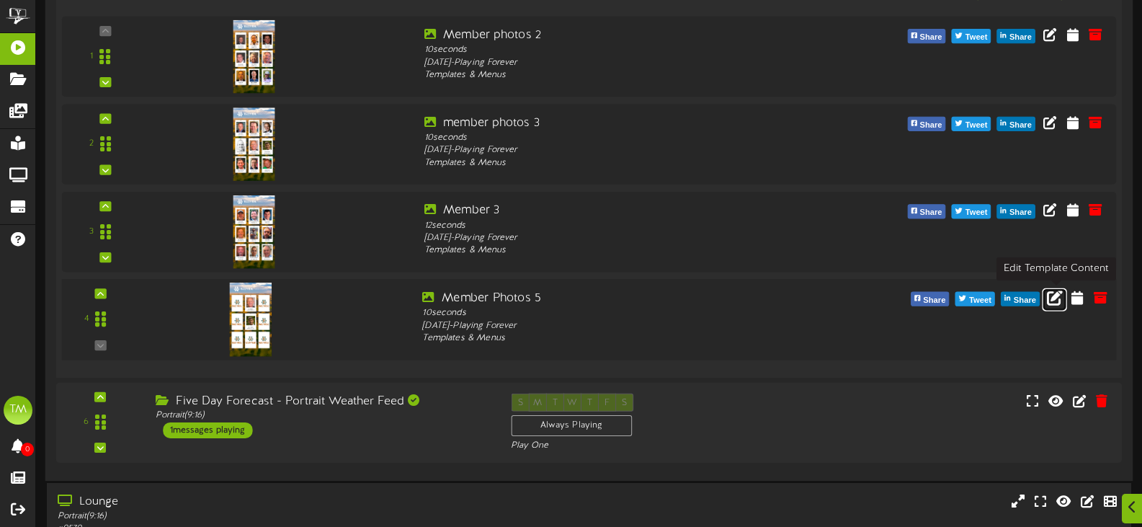
click at [1055, 295] on icon at bounding box center [1055, 297] width 16 height 16
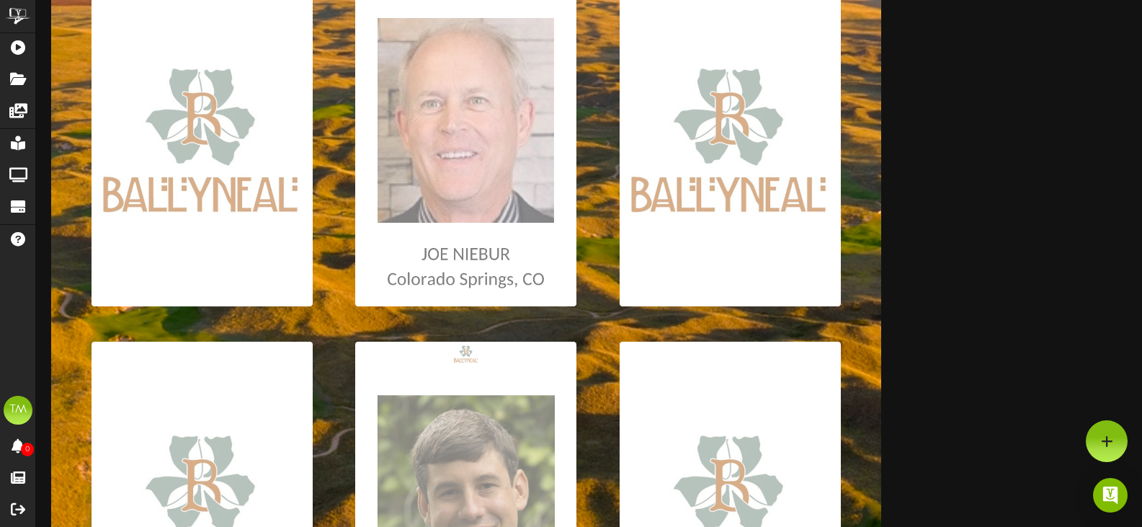
scroll to position [216, 0]
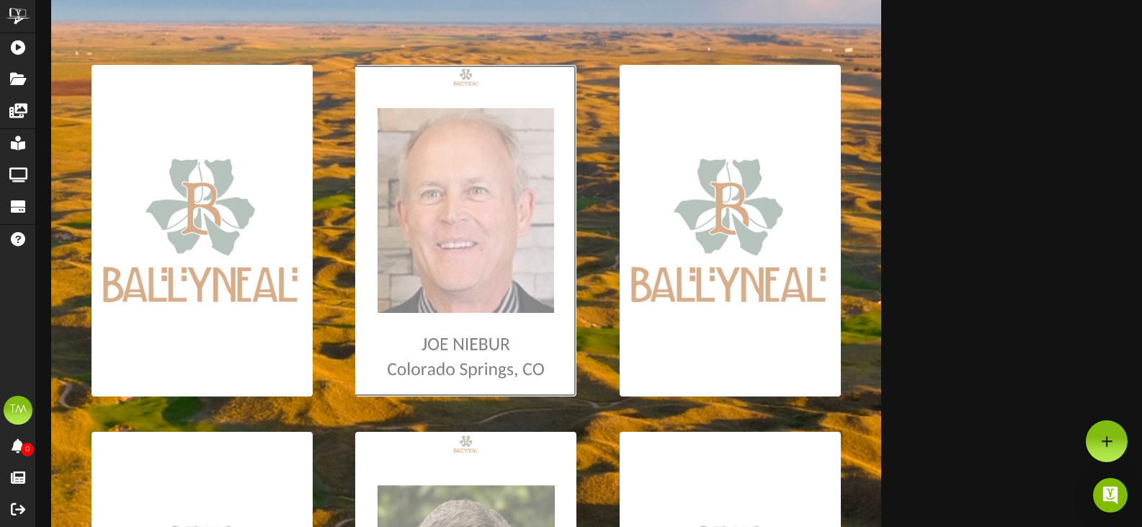
type input "**********"
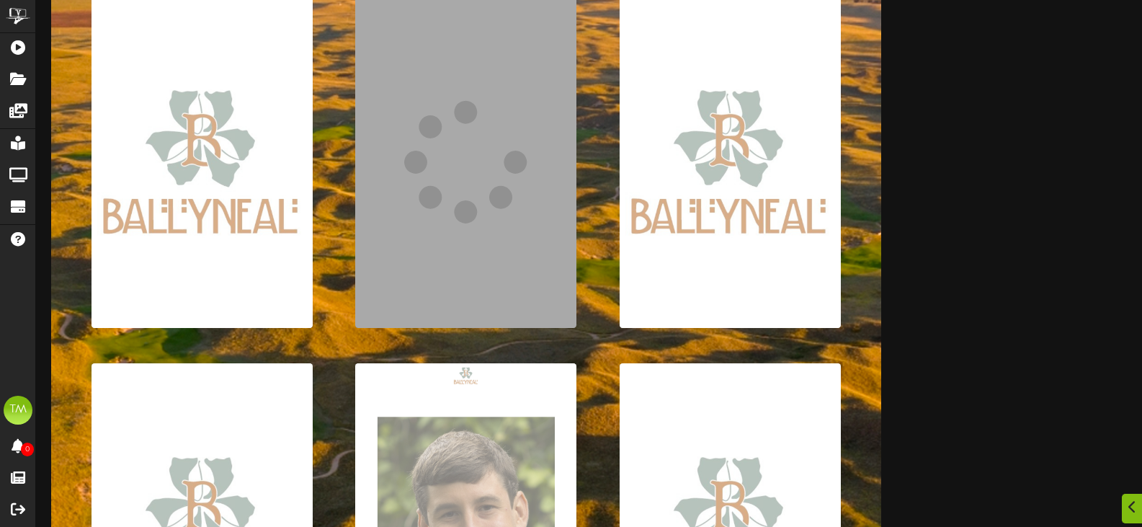
scroll to position [432, 0]
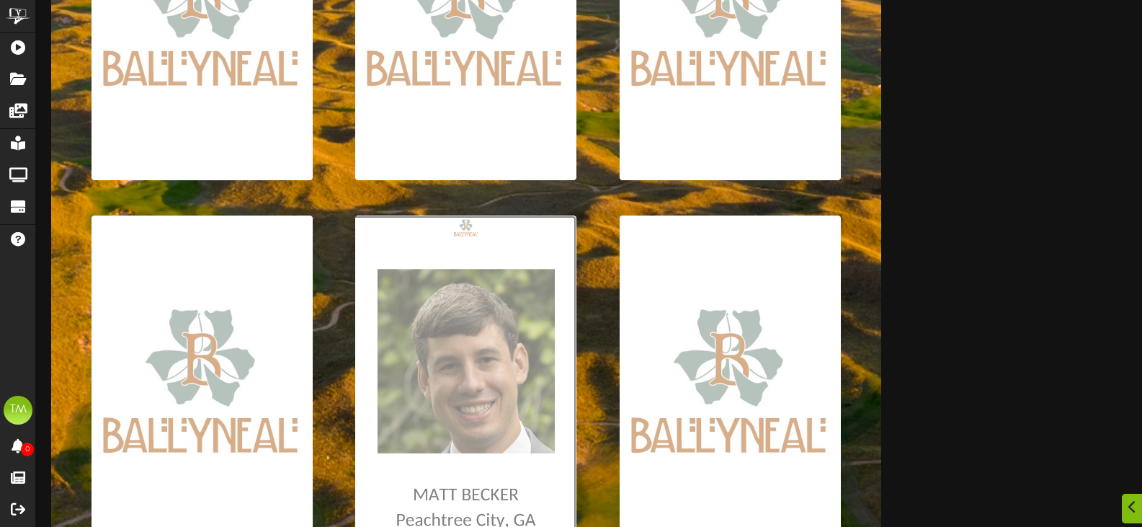
type input "**********"
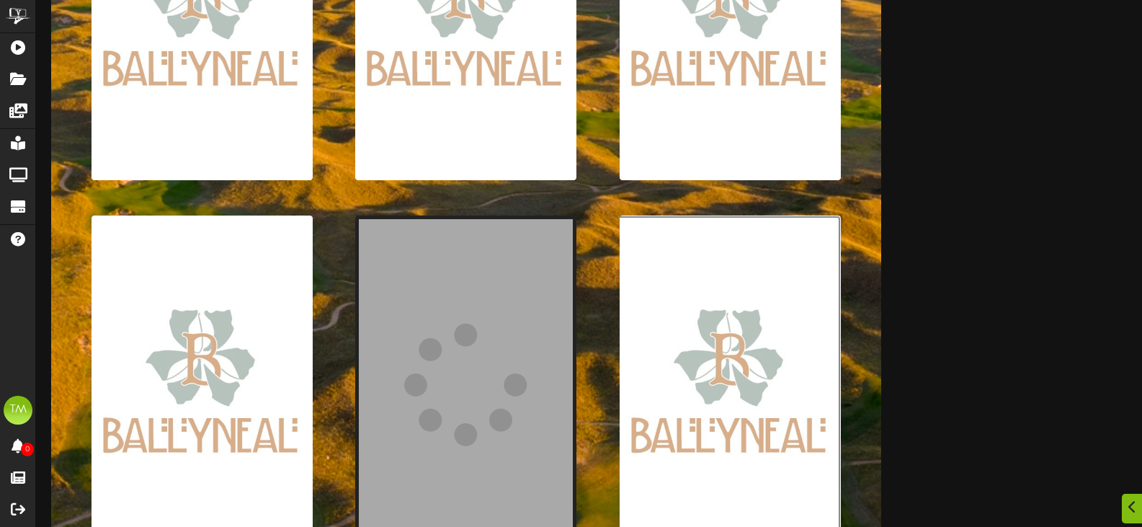
click at [838, 304] on input "file" at bounding box center [7, 380] width 1665 height 331
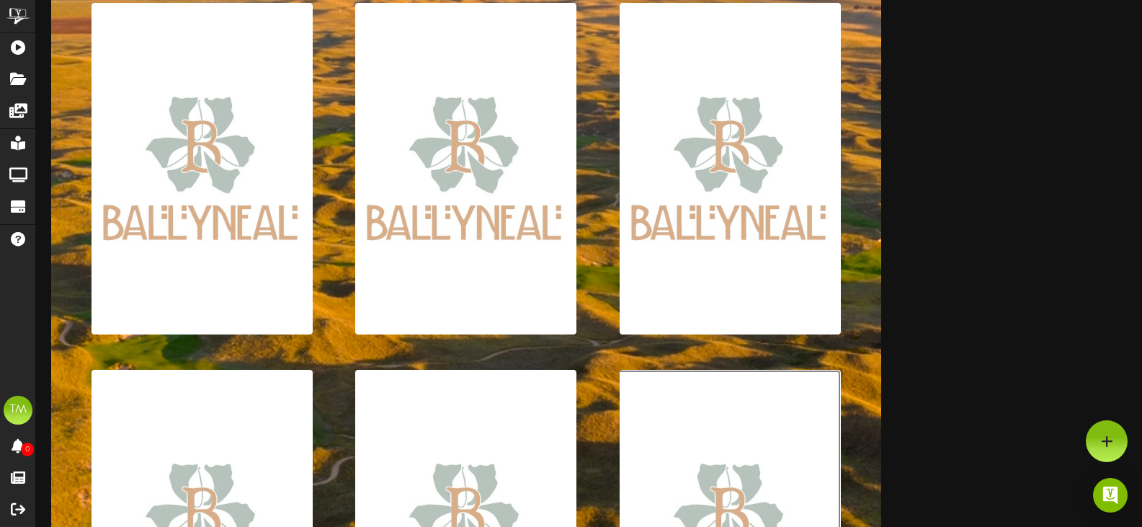
scroll to position [144, 0]
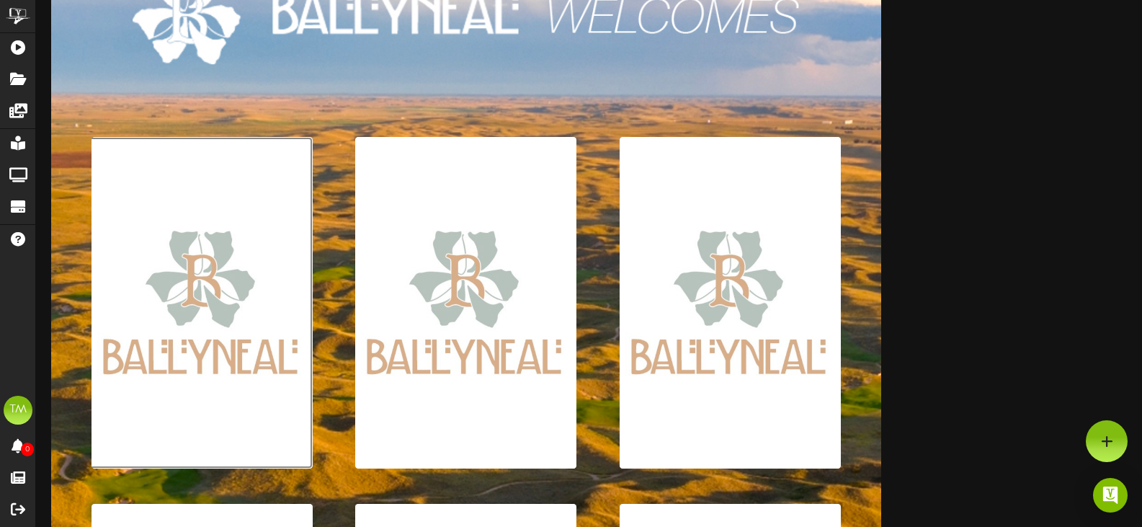
type input "**********"
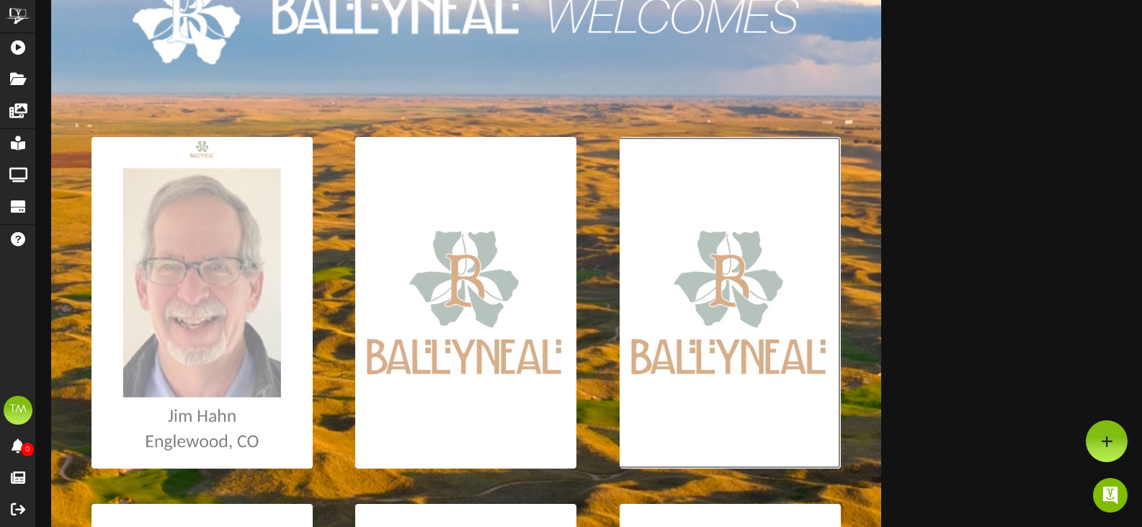
click at [717, 351] on input "file" at bounding box center [7, 302] width 1665 height 331
type input "**********"
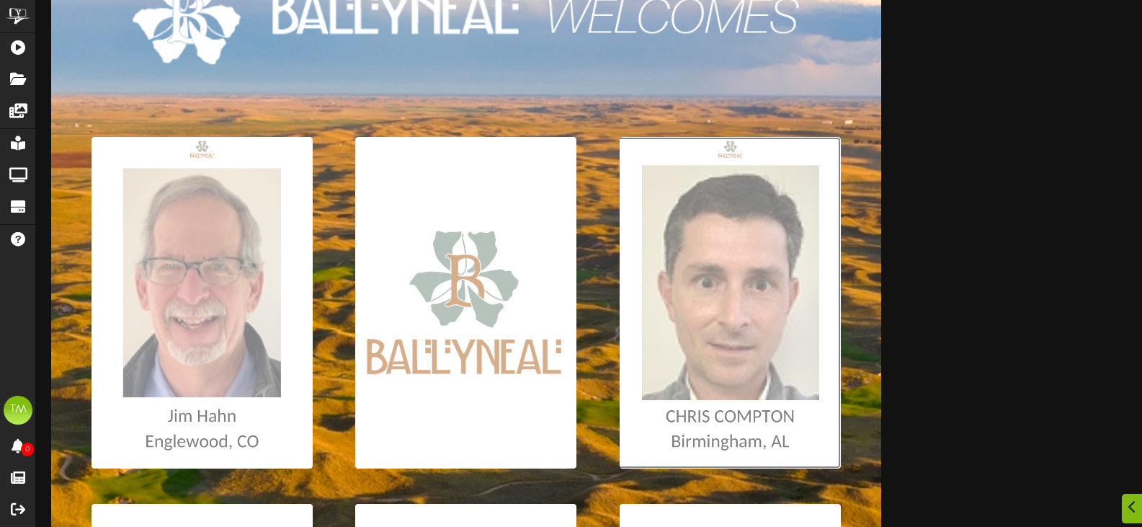
scroll to position [216, 0]
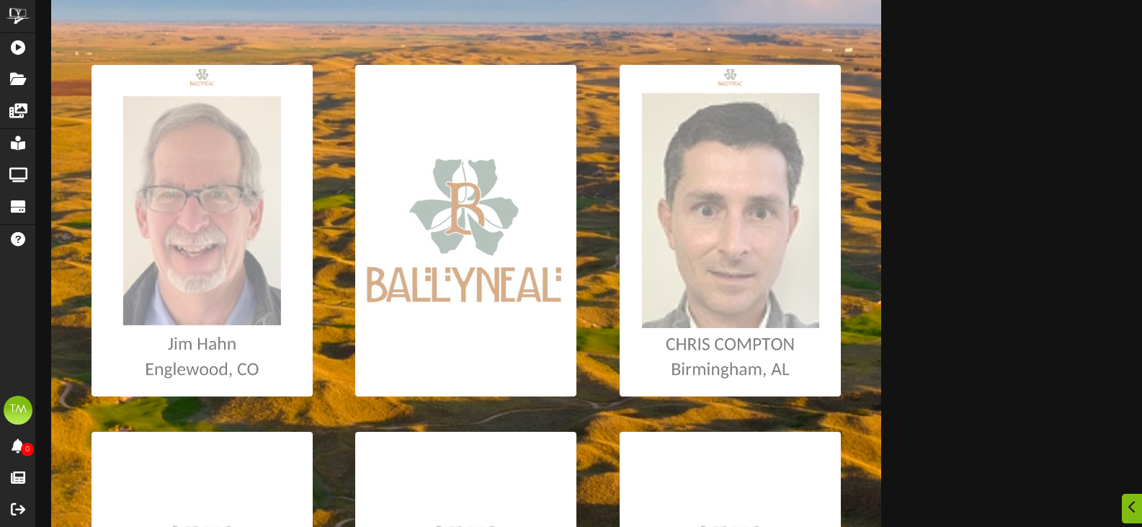
drag, startPoint x: 413, startPoint y: 385, endPoint x: 323, endPoint y: 415, distance: 94.1
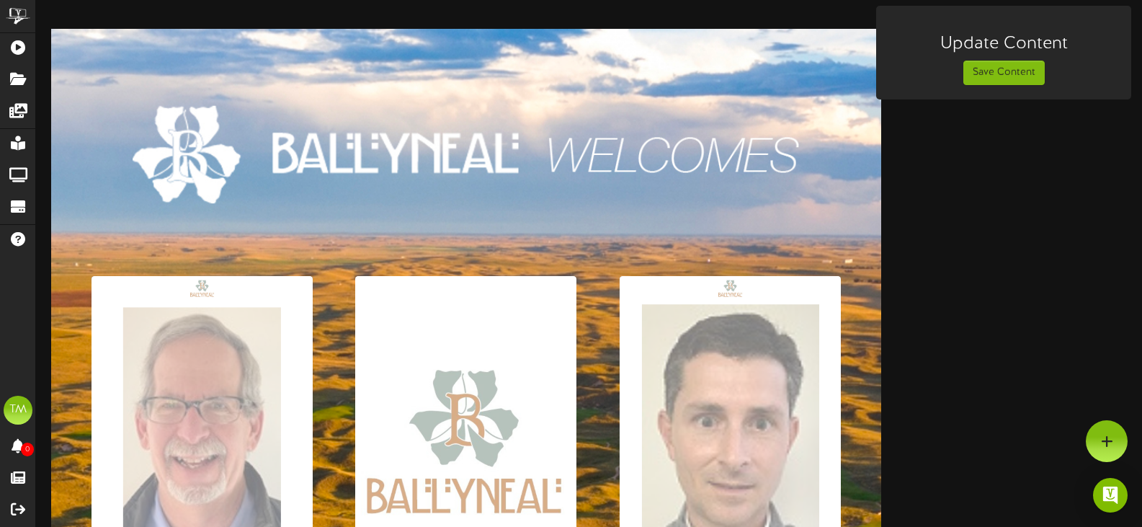
scroll to position [0, 0]
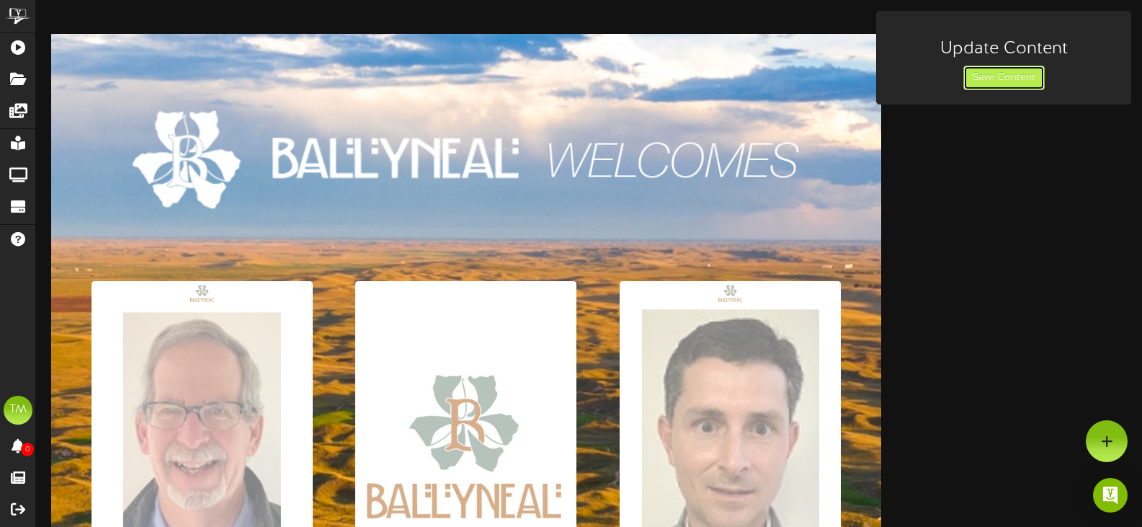
click at [992, 85] on button "Save Content" at bounding box center [1003, 78] width 81 height 24
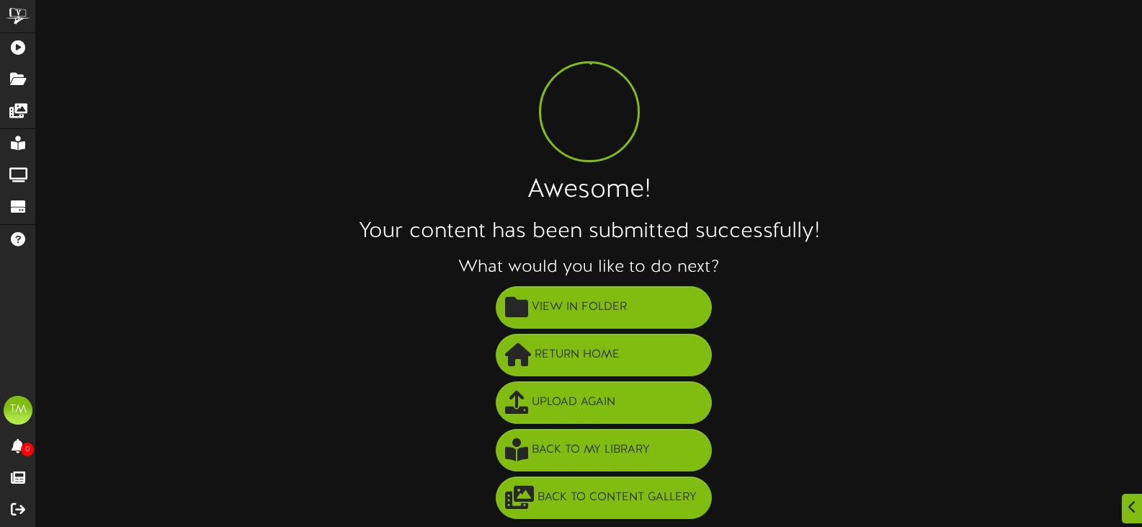
scroll to position [1, 0]
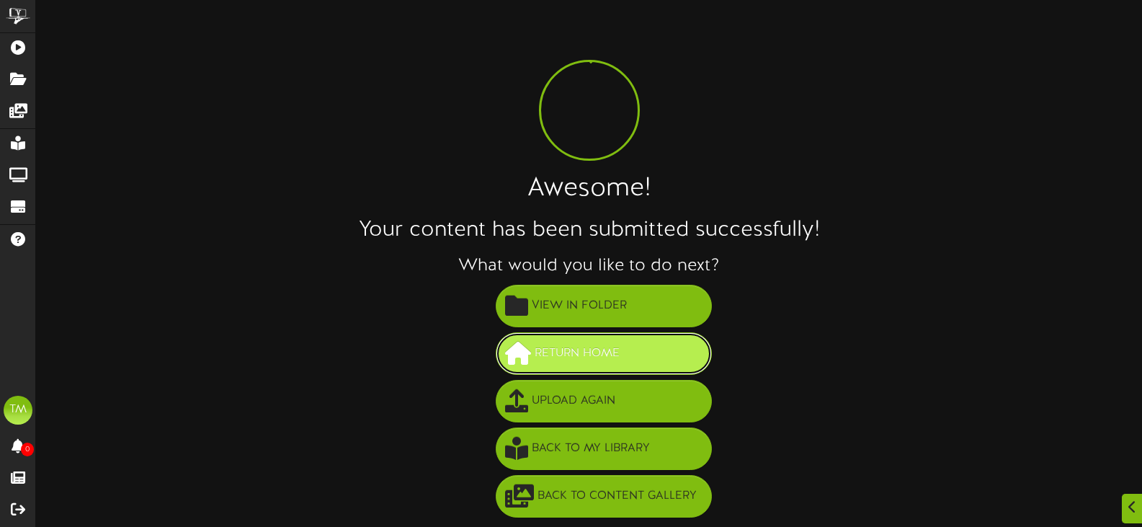
click at [631, 357] on button "Return Home" at bounding box center [604, 353] width 216 height 42
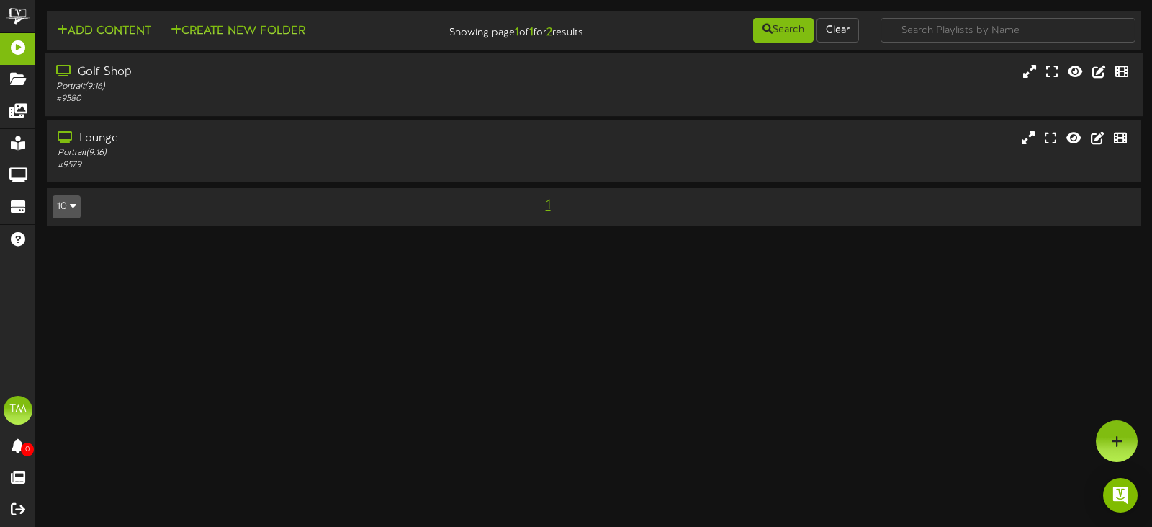
click at [343, 56] on div "Golf Shop Portrait ( 9:16 ) # 9580" at bounding box center [594, 84] width 1098 height 63
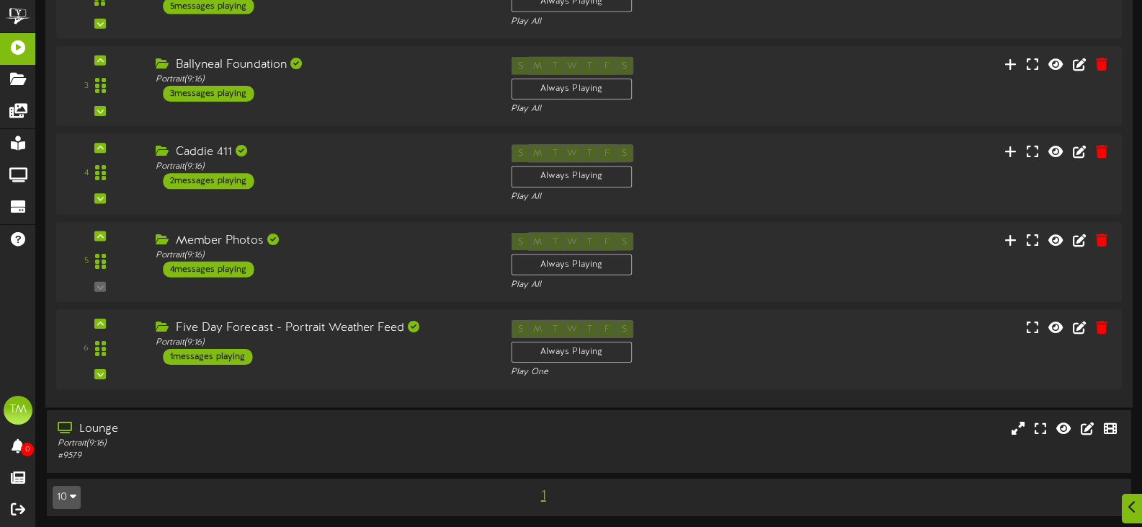
scroll to position [248, 0]
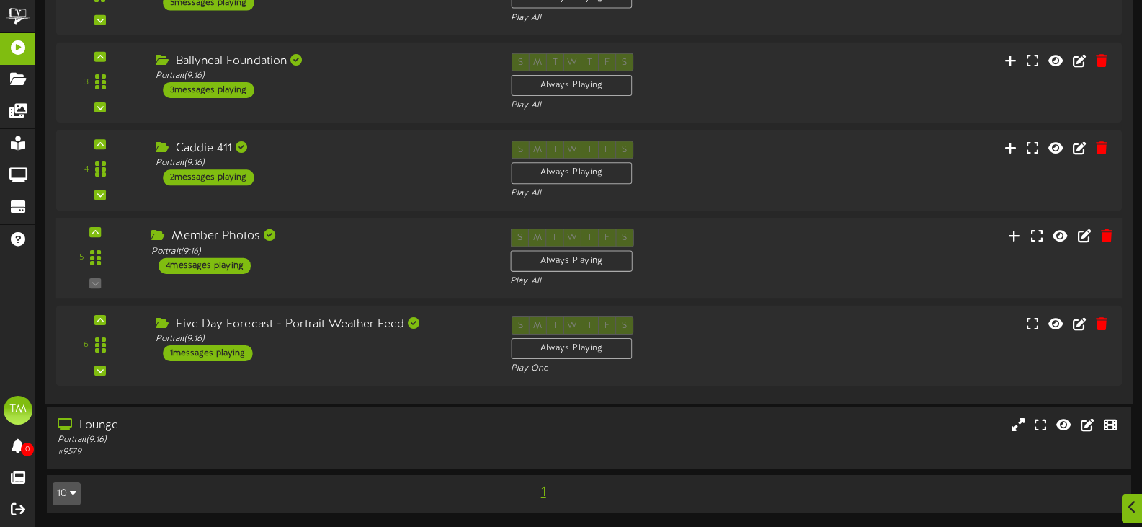
click at [420, 261] on div "Member Photos Portrait ( 9:16 ) 4 messages playing" at bounding box center [319, 250] width 359 height 45
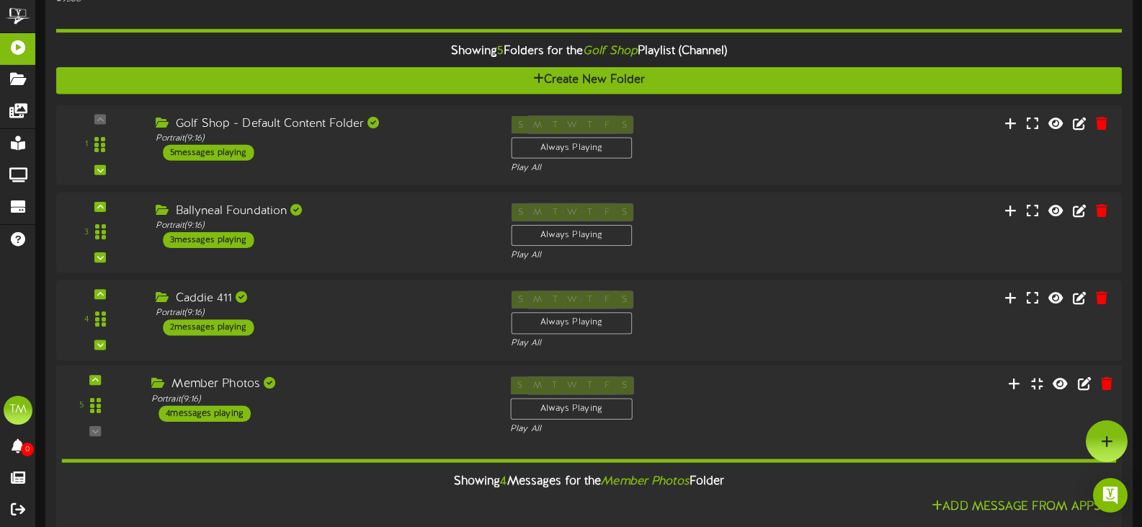
scroll to position [0, 0]
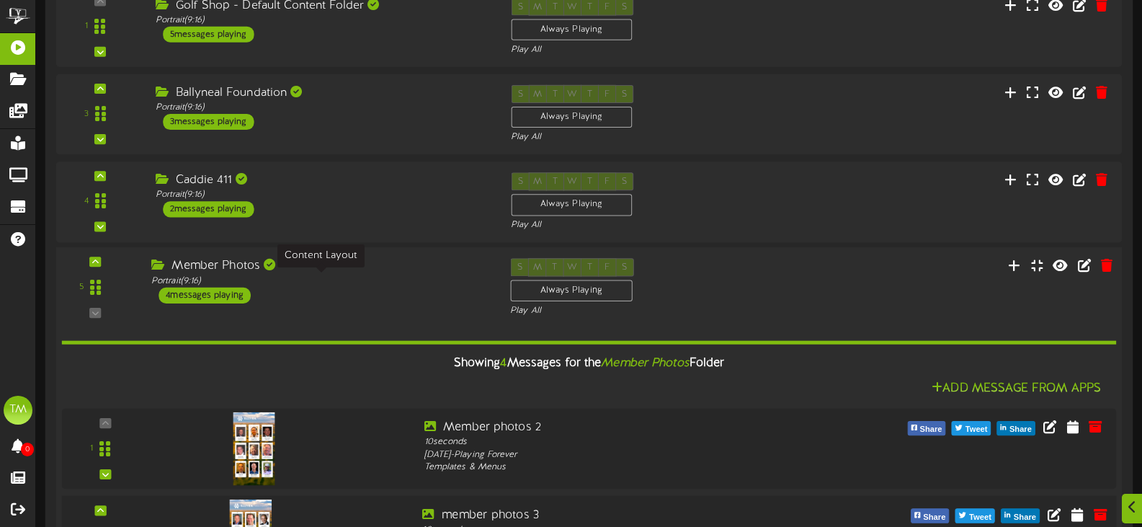
click at [402, 280] on div "Portrait ( 9:16 )" at bounding box center [319, 280] width 337 height 12
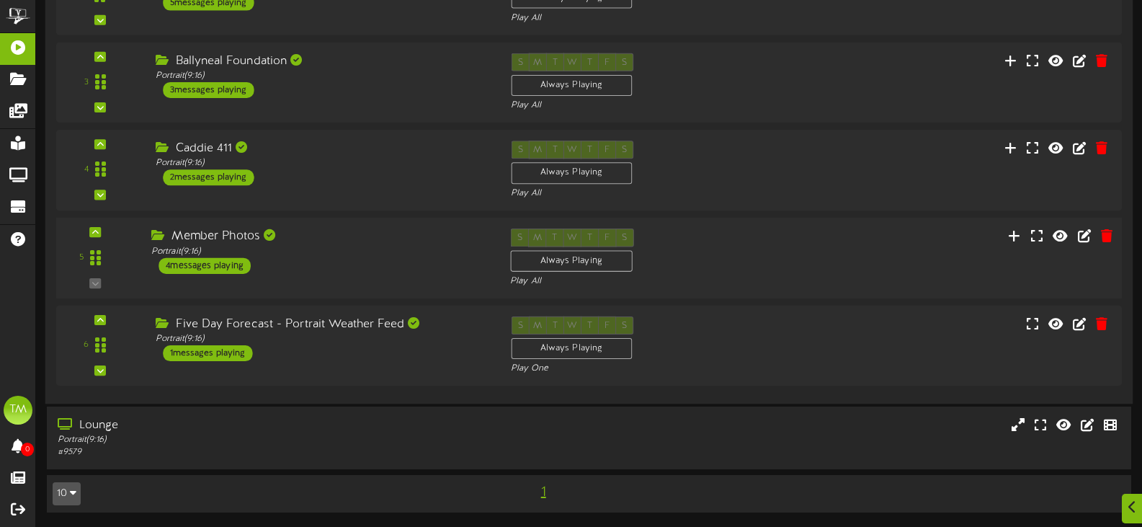
click at [402, 280] on div "5 ( 9:16" at bounding box center [588, 257] width 1076 height 59
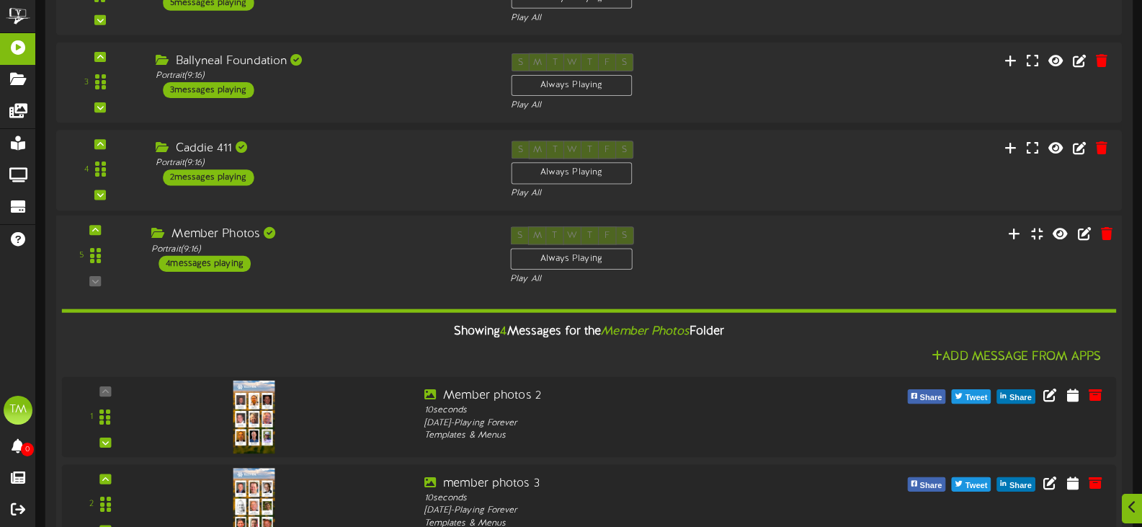
click at [405, 275] on div "5 ( 9:16" at bounding box center [588, 255] width 1076 height 59
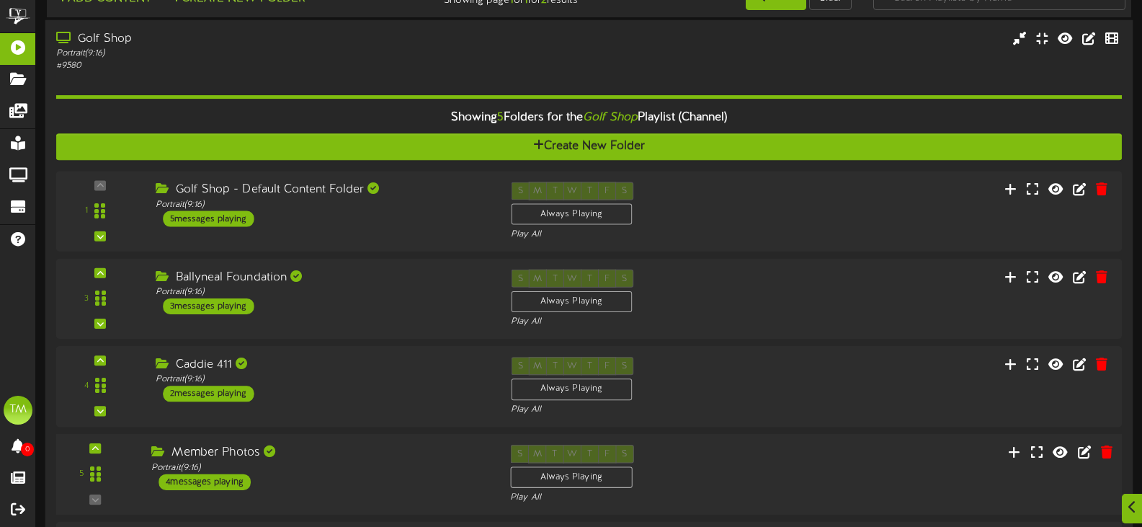
scroll to position [248, 0]
